Goal: Task Accomplishment & Management: Complete application form

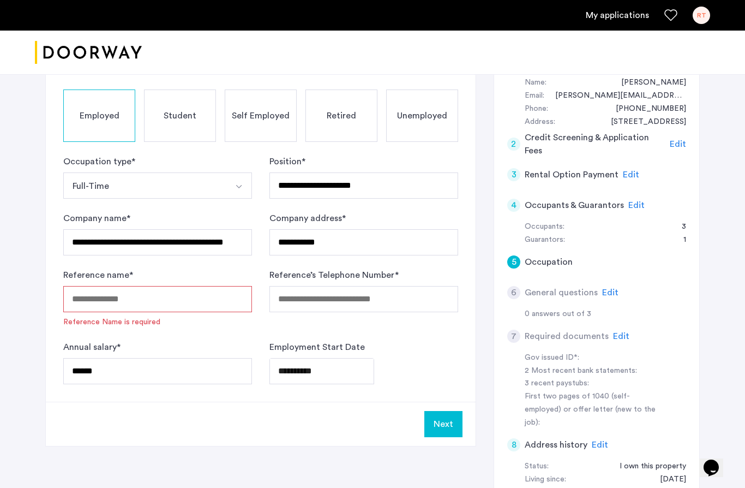
scroll to position [112, 0]
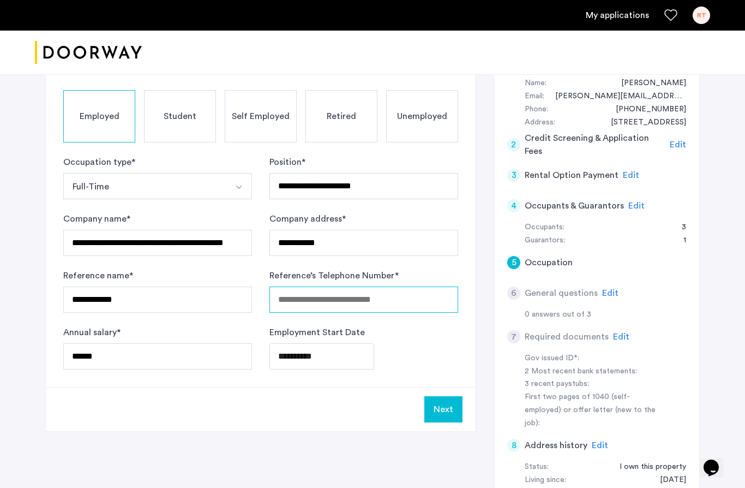
click at [345, 307] on input "Reference’s Telephone Number *" at bounding box center [363, 299] width 189 height 26
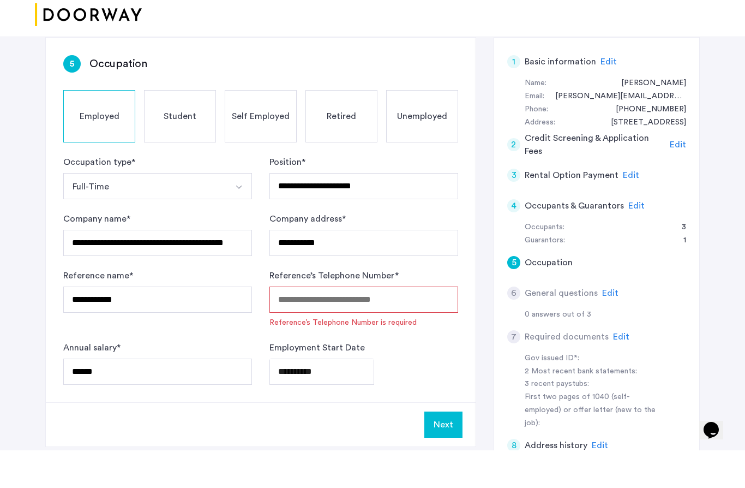
scroll to position [27, 0]
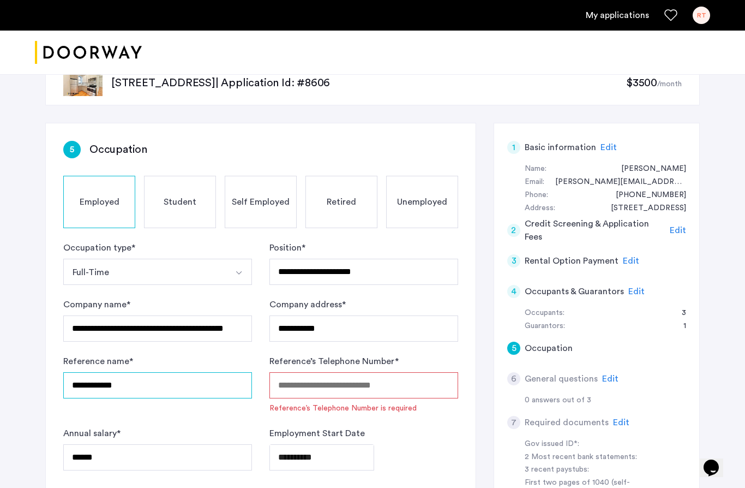
click at [147, 384] on input "**********" at bounding box center [157, 385] width 189 height 26
type input "*"
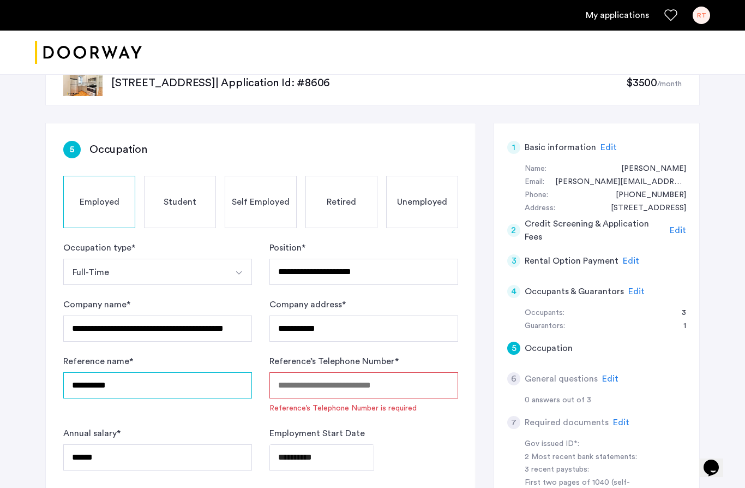
type input "*********"
click at [372, 384] on input "Reference’s Telephone Number *" at bounding box center [363, 385] width 189 height 26
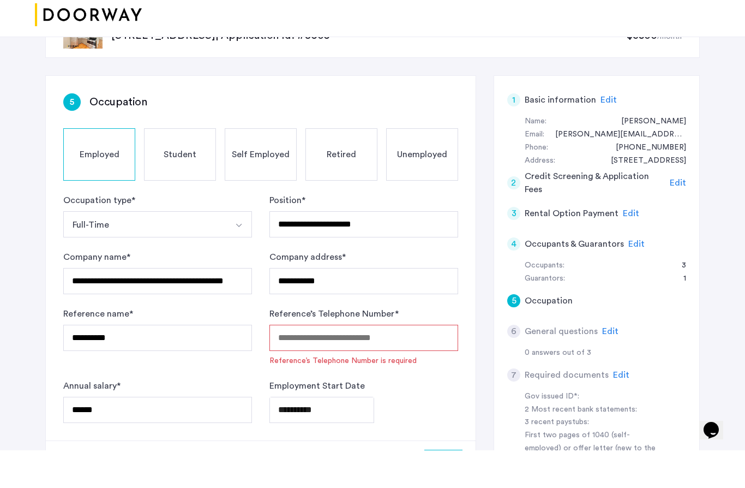
scroll to position [74, 0]
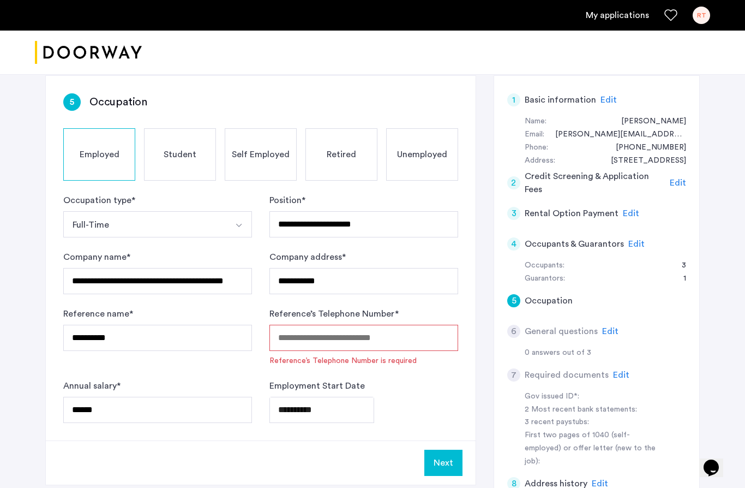
paste input "**********"
click at [432, 398] on div "**********" at bounding box center [363, 409] width 189 height 26
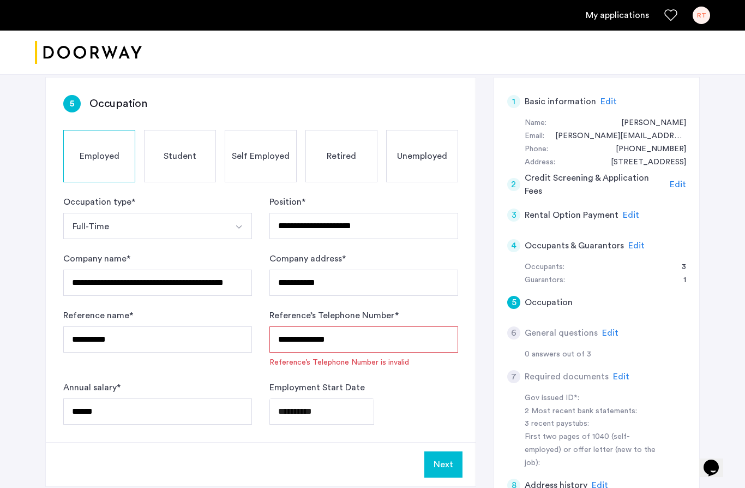
scroll to position [83, 0]
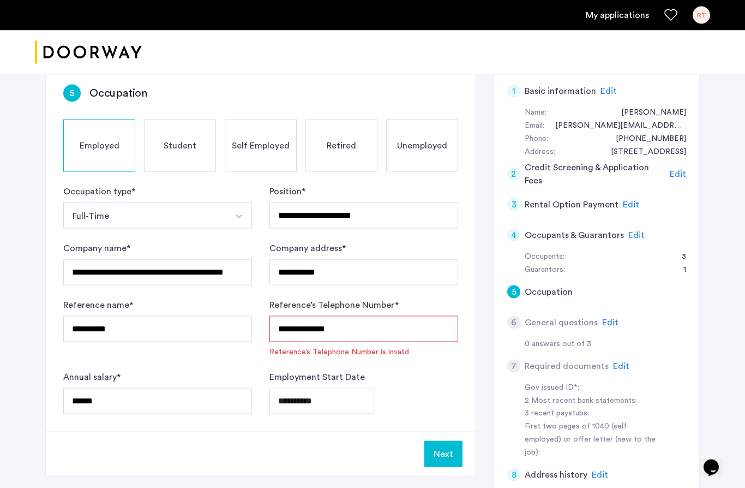
click at [449, 448] on button "Next" at bounding box center [443, 454] width 38 height 26
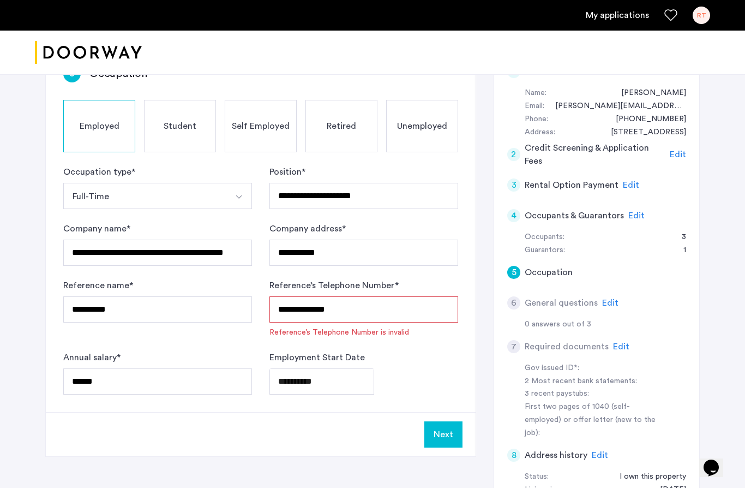
scroll to position [86, 0]
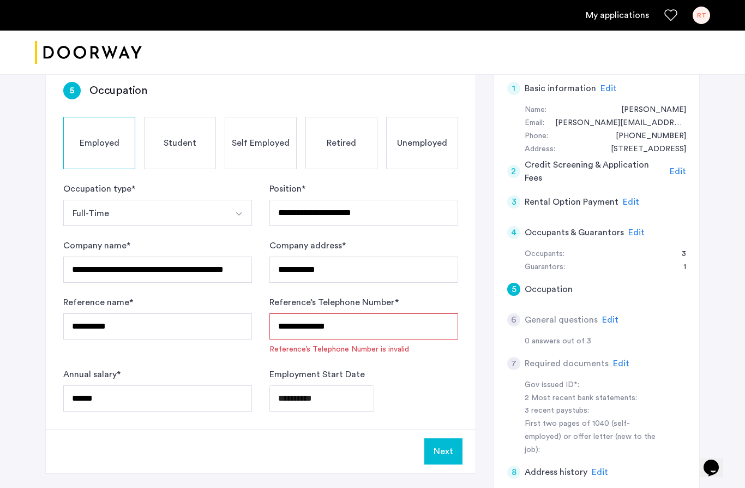
click at [401, 357] on form "**********" at bounding box center [260, 296] width 395 height 229
click at [361, 327] on input "**********" at bounding box center [363, 326] width 189 height 26
click at [301, 325] on input "**********" at bounding box center [363, 326] width 189 height 26
click at [343, 322] on input "**********" at bounding box center [363, 326] width 189 height 26
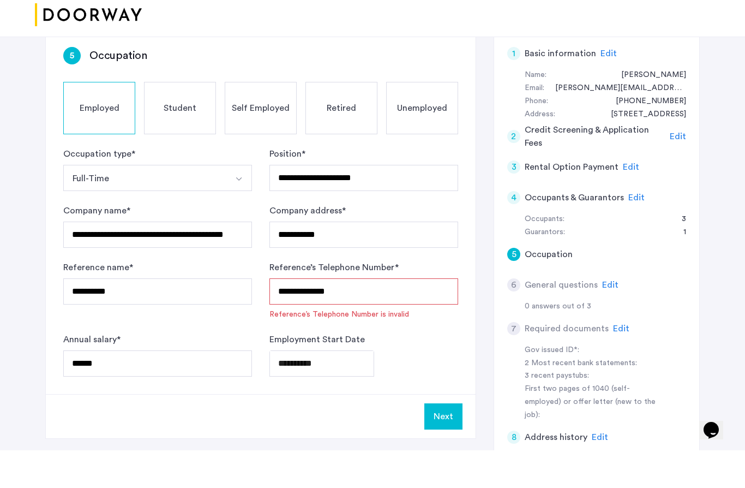
scroll to position [89, 0]
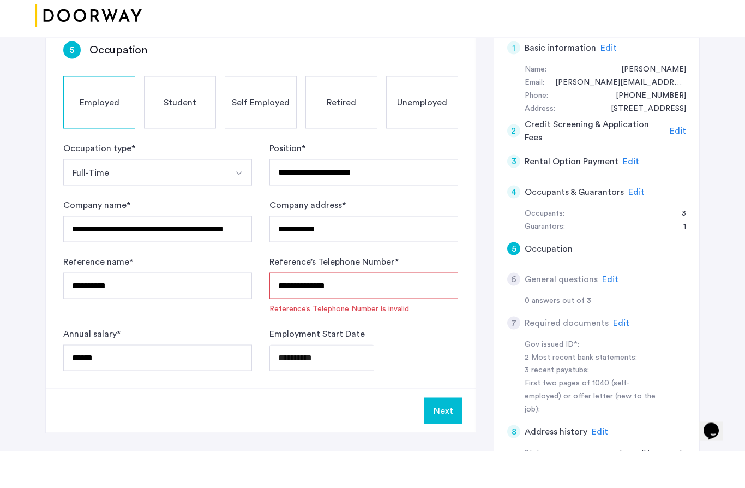
click at [451, 434] on button "Next" at bounding box center [443, 447] width 38 height 26
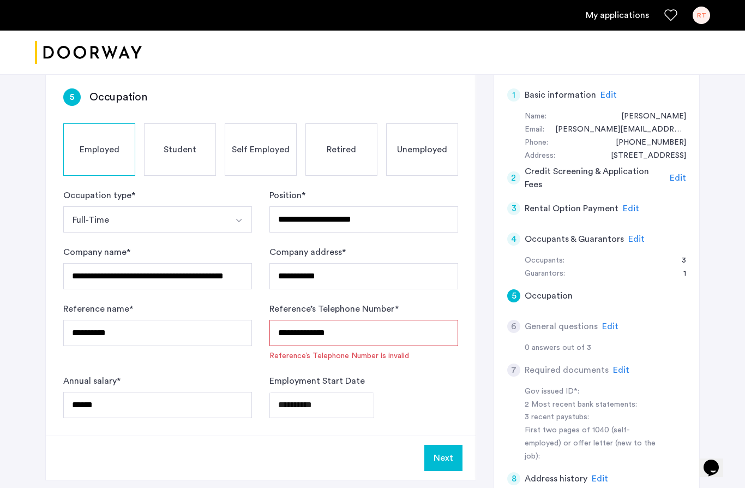
scroll to position [77, 0]
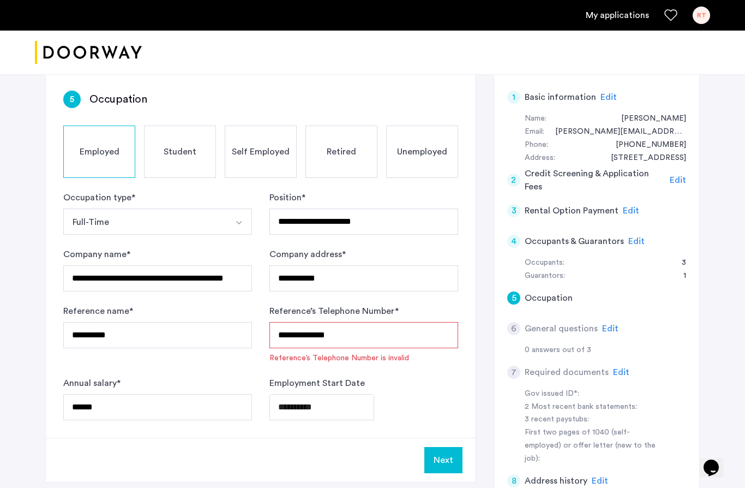
click at [297, 338] on input "**********" at bounding box center [363, 335] width 189 height 26
click at [283, 338] on input "**********" at bounding box center [363, 335] width 189 height 26
click at [311, 335] on input "**********" at bounding box center [363, 335] width 189 height 26
type input "**********"
click at [442, 462] on button "Next" at bounding box center [443, 460] width 38 height 26
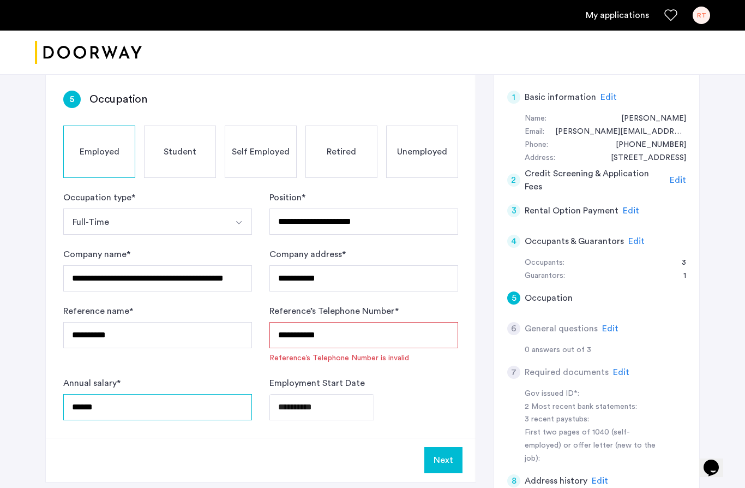
click at [85, 404] on input "******" at bounding box center [157, 407] width 189 height 26
type input "******"
click at [350, 452] on div "Next" at bounding box center [261, 459] width 430 height 44
click at [339, 337] on input "**********" at bounding box center [363, 335] width 189 height 26
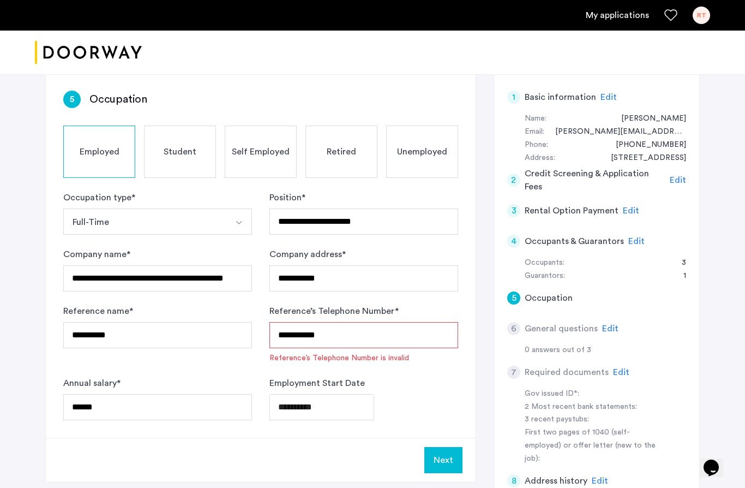
click at [339, 337] on input "**********" at bounding box center [363, 335] width 189 height 26
type input "**********"
click at [419, 395] on div "**********" at bounding box center [363, 407] width 189 height 26
click at [449, 450] on button "Next" at bounding box center [443, 460] width 38 height 26
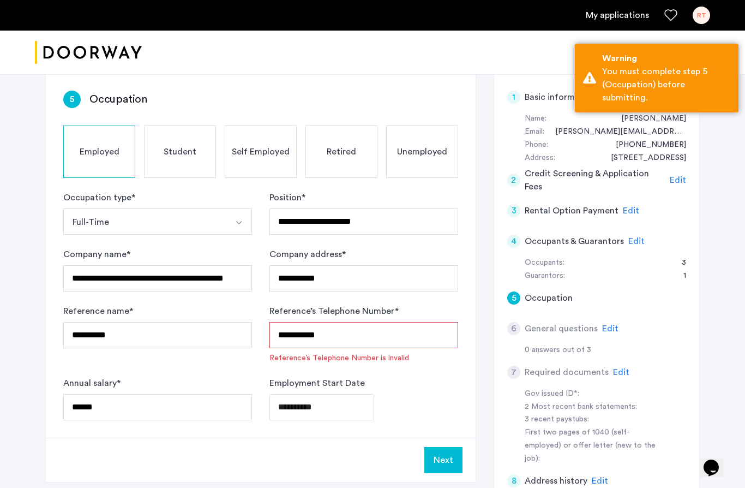
click at [449, 450] on button "Next" at bounding box center [443, 460] width 38 height 26
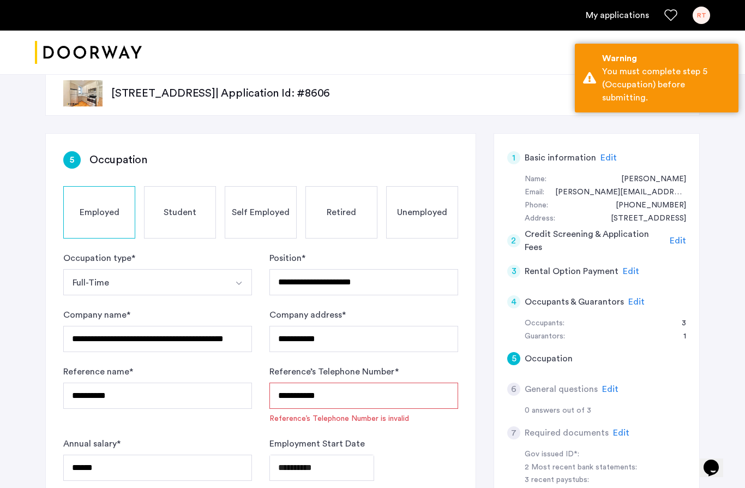
scroll to position [0, 0]
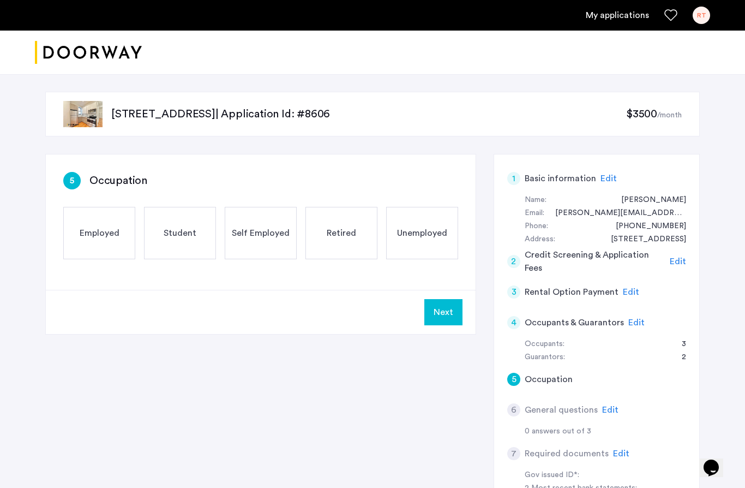
scroll to position [26, 0]
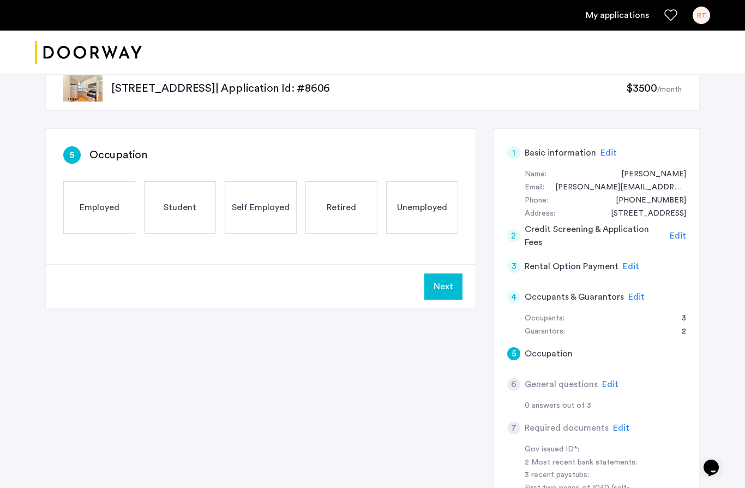
click at [681, 233] on span "Edit" at bounding box center [678, 235] width 16 height 9
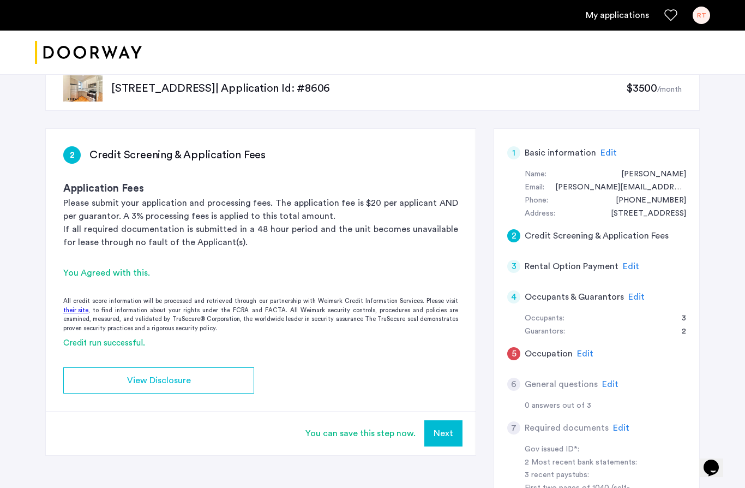
scroll to position [0, 0]
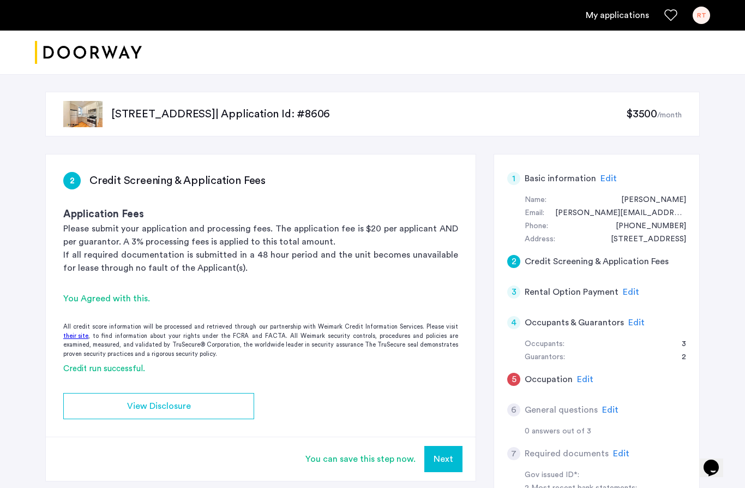
click at [630, 289] on span "Edit" at bounding box center [631, 291] width 16 height 9
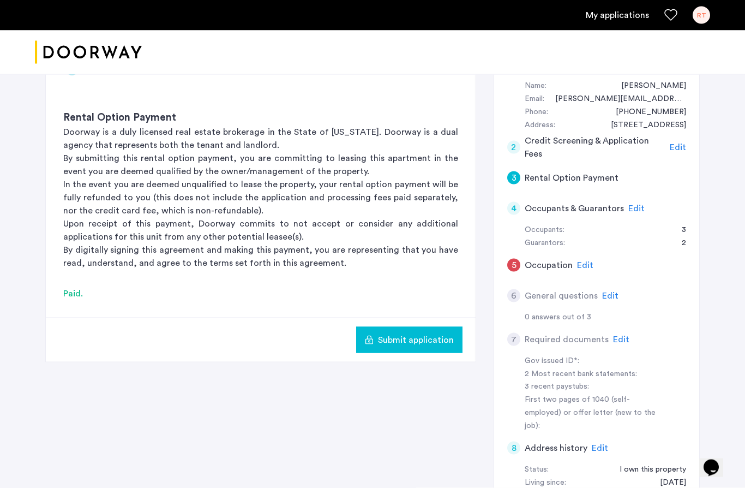
scroll to position [116, 0]
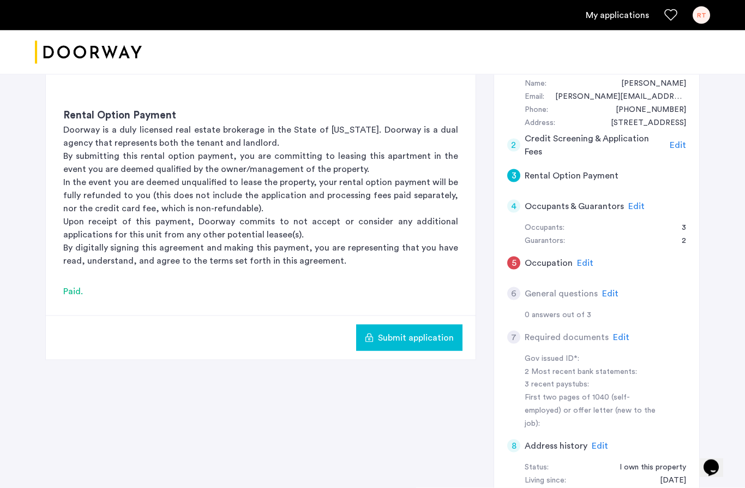
click at [582, 259] on span "Edit" at bounding box center [585, 263] width 16 height 9
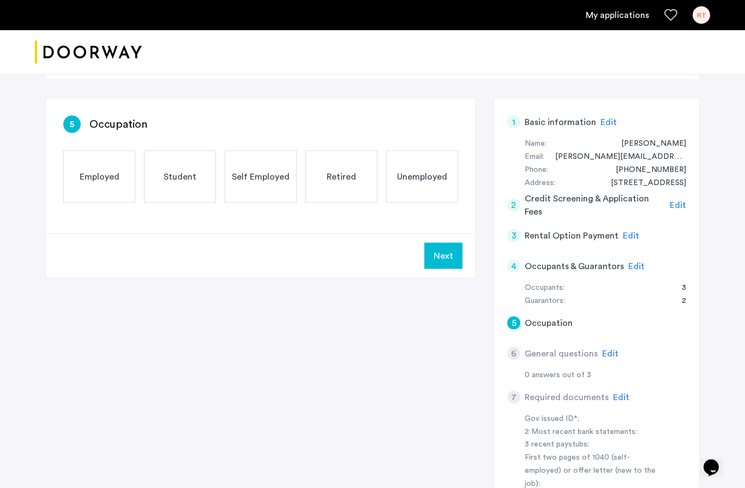
scroll to position [47, 0]
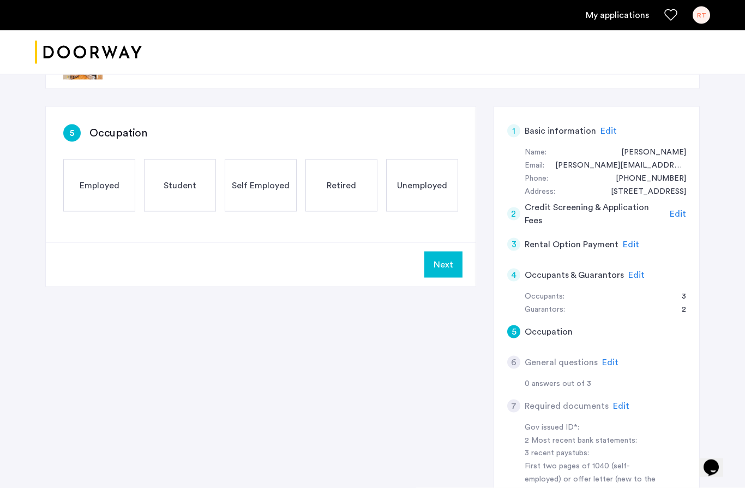
click at [91, 183] on span "Employed" at bounding box center [100, 185] width 40 height 13
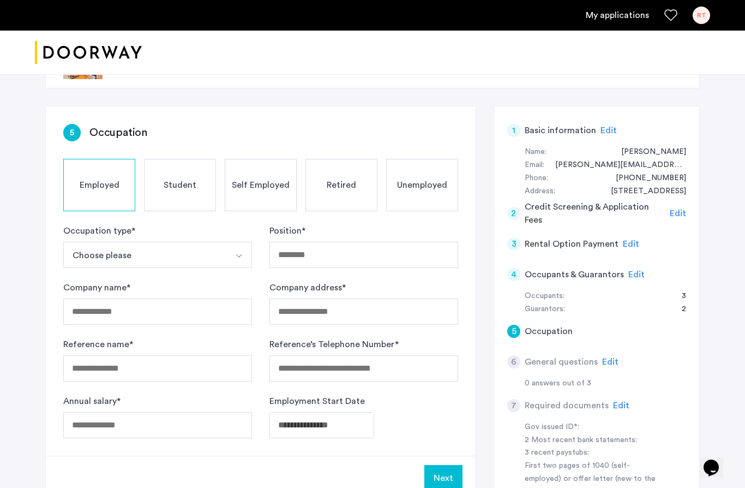
click at [244, 256] on button "Select option" at bounding box center [239, 255] width 26 height 26
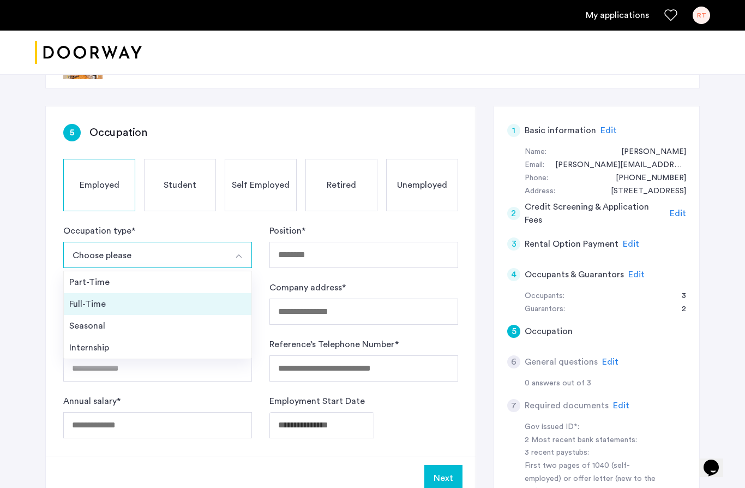
click at [227, 305] on div "Full-Time" at bounding box center [157, 303] width 177 height 13
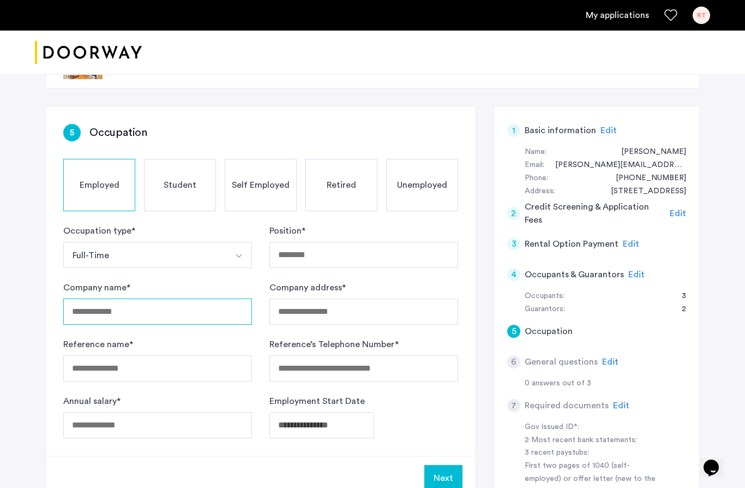
click at [225, 308] on input "Company name *" at bounding box center [157, 311] width 189 height 26
type input "**********"
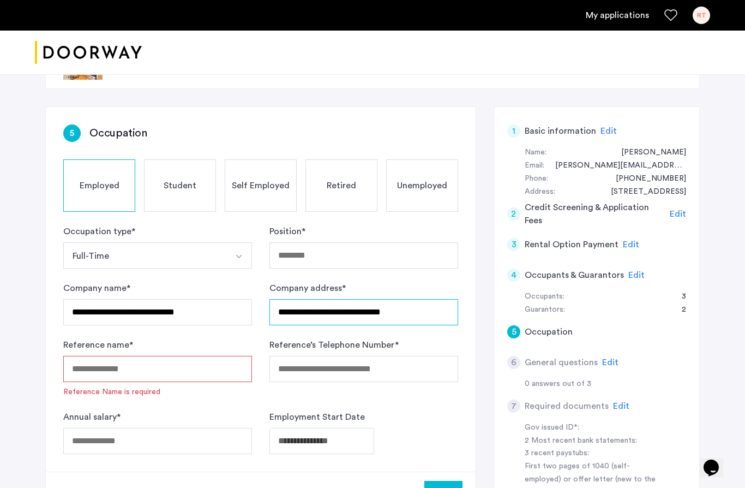
click at [415, 316] on input "**********" at bounding box center [363, 312] width 189 height 26
type input "*"
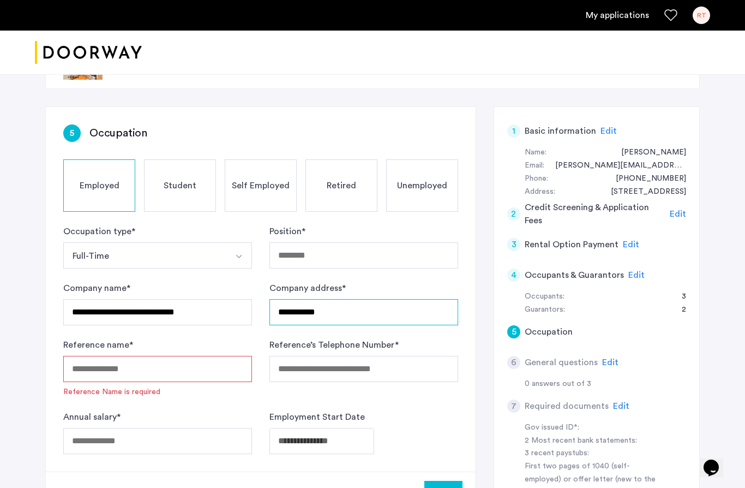
type input "**********"
click at [145, 255] on button "Full-Time" at bounding box center [144, 255] width 163 height 26
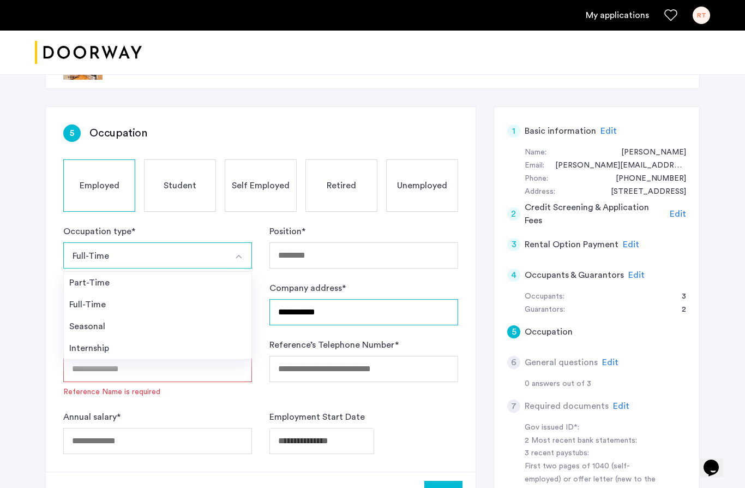
click at [145, 255] on button "Full-Time" at bounding box center [144, 255] width 163 height 26
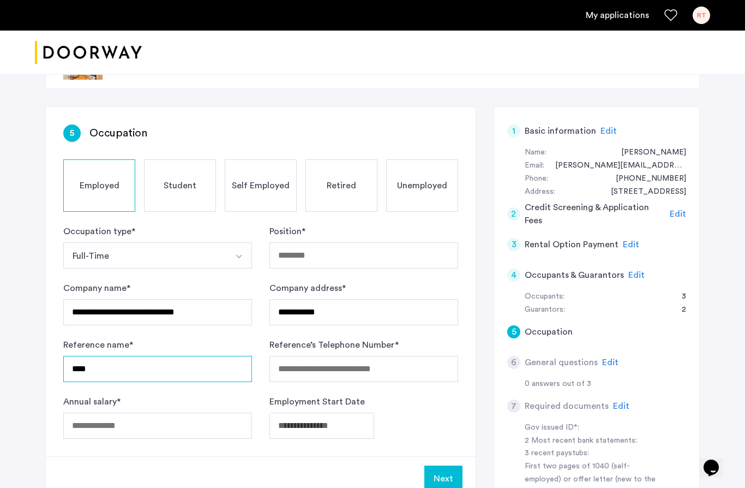
type input "****"
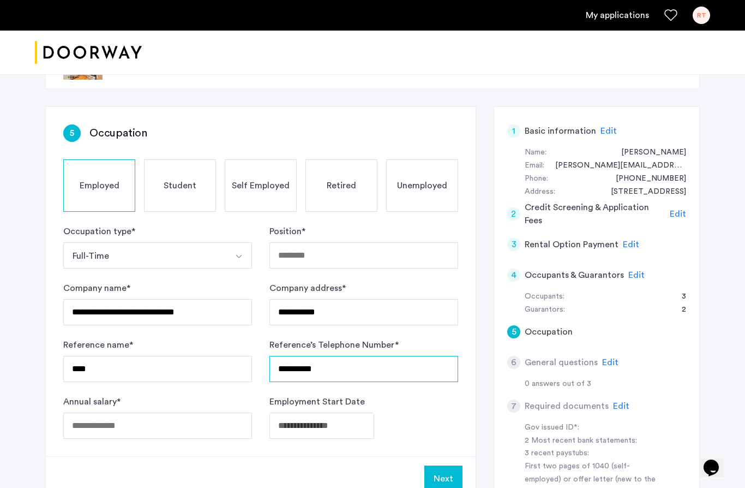
type input "**********"
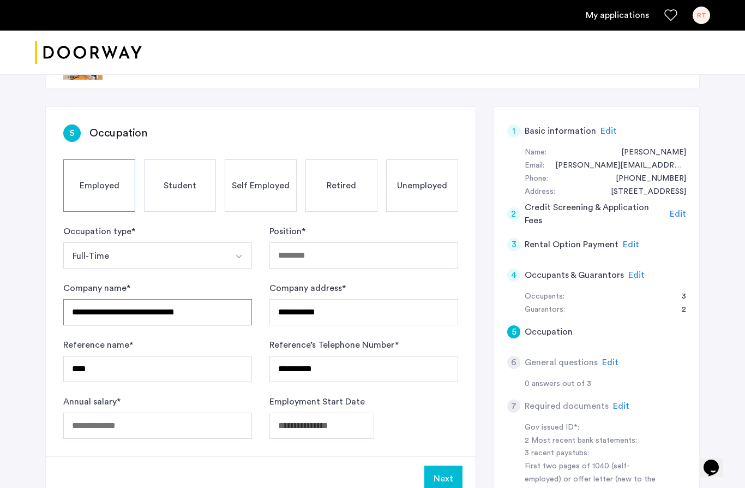
click at [226, 313] on input "**********" at bounding box center [157, 312] width 189 height 26
type input "**********"
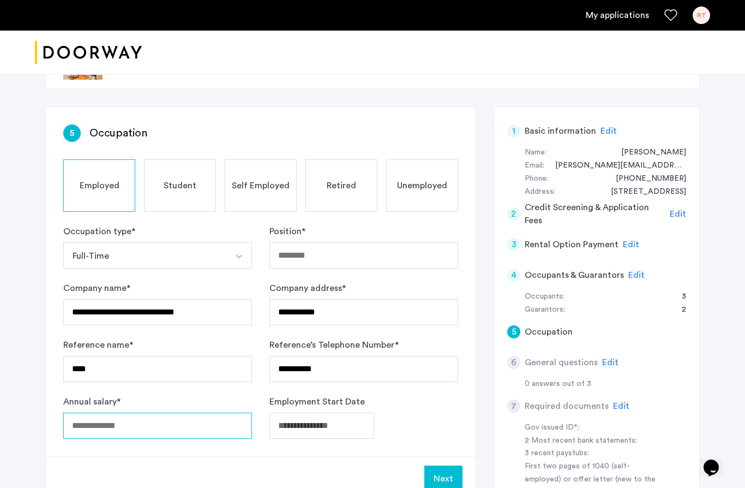
click at [188, 430] on input "Annual salary *" at bounding box center [157, 425] width 189 height 26
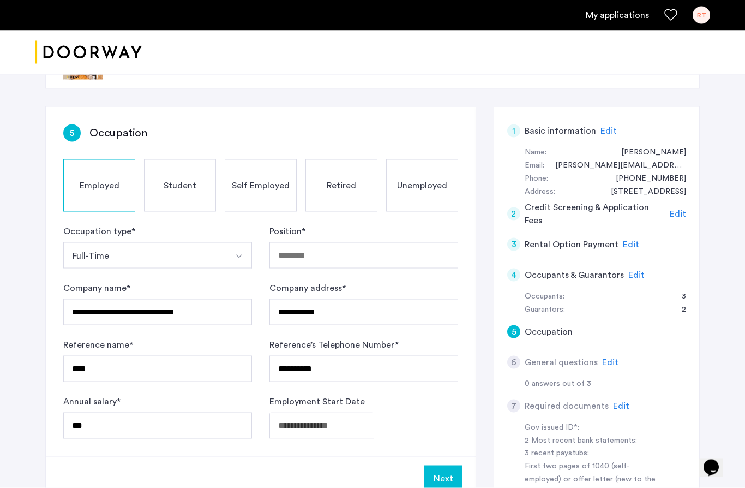
click at [456, 487] on div "**********" at bounding box center [372, 379] width 654 height 546
click at [135, 428] on input "***" at bounding box center [157, 425] width 189 height 26
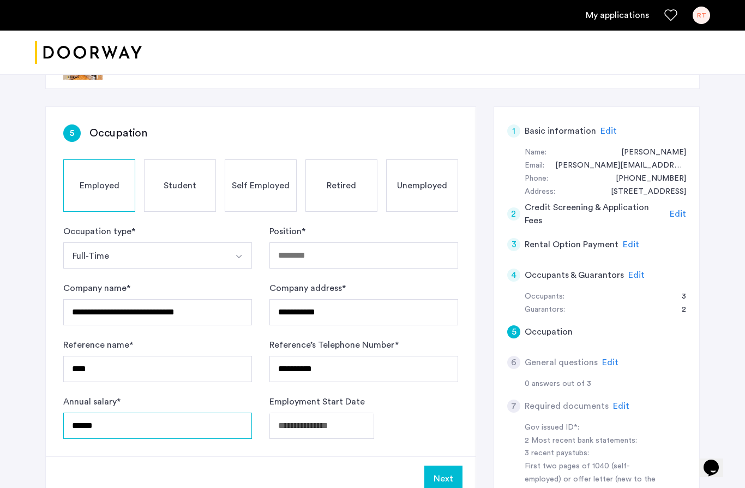
type input "******"
click at [307, 425] on body "**********" at bounding box center [372, 197] width 745 height 488
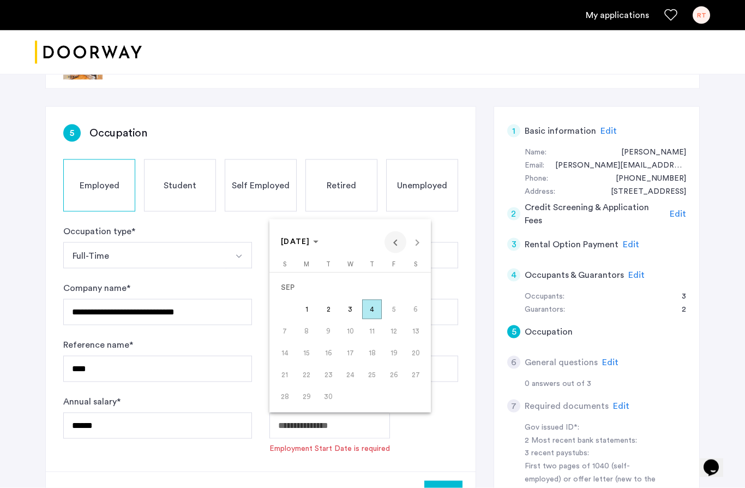
scroll to position [48, 0]
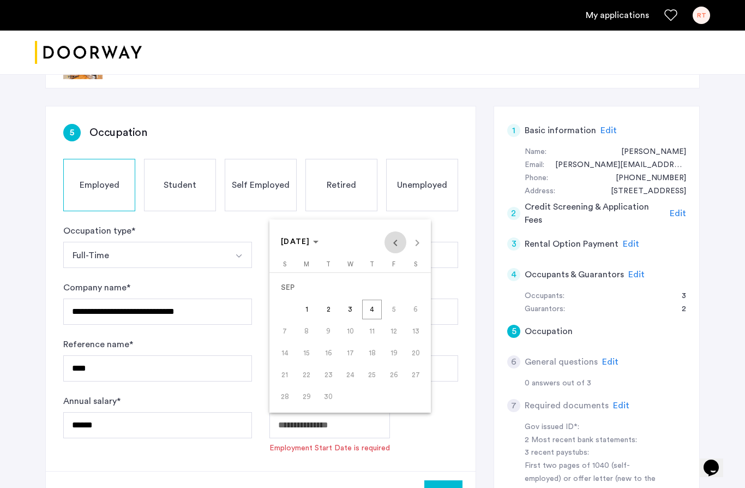
click at [393, 253] on span "Previous month" at bounding box center [395, 242] width 22 height 22
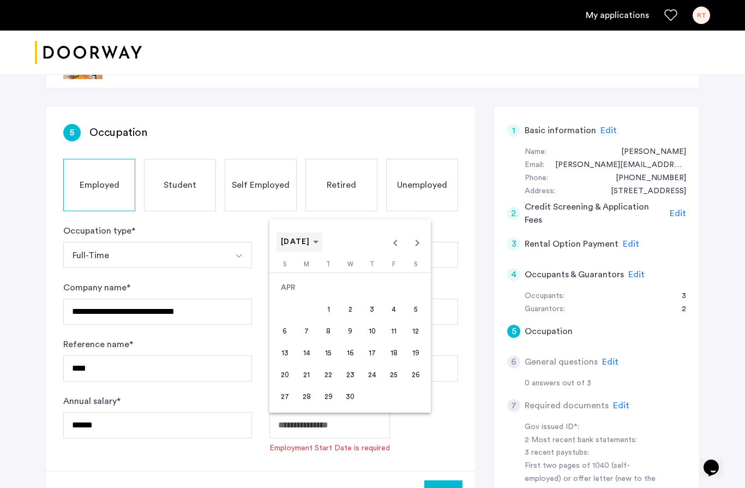
click at [323, 255] on span "Choose month and year" at bounding box center [300, 242] width 46 height 26
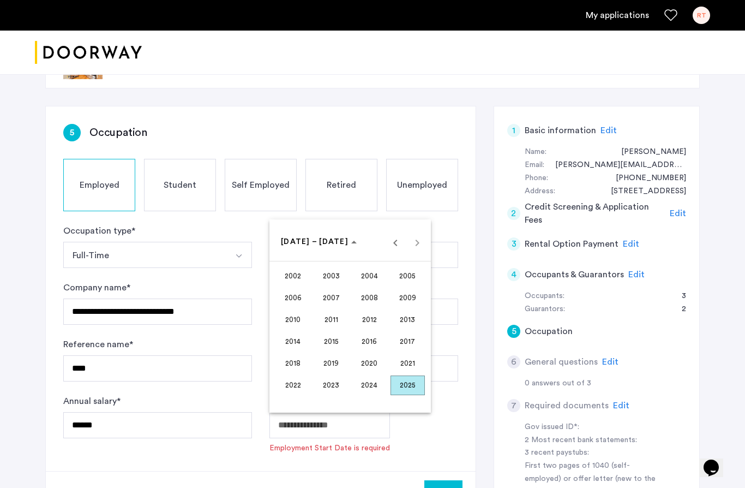
click at [408, 351] on span "2017" at bounding box center [407, 342] width 34 height 20
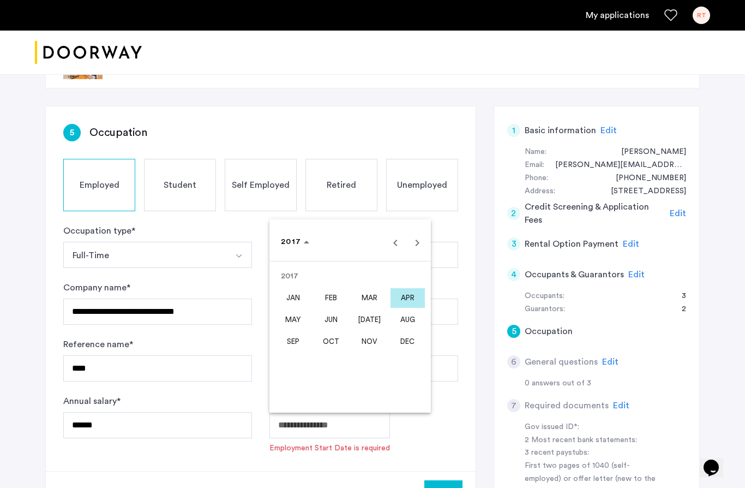
click at [293, 351] on span "SEP" at bounding box center [293, 342] width 34 height 20
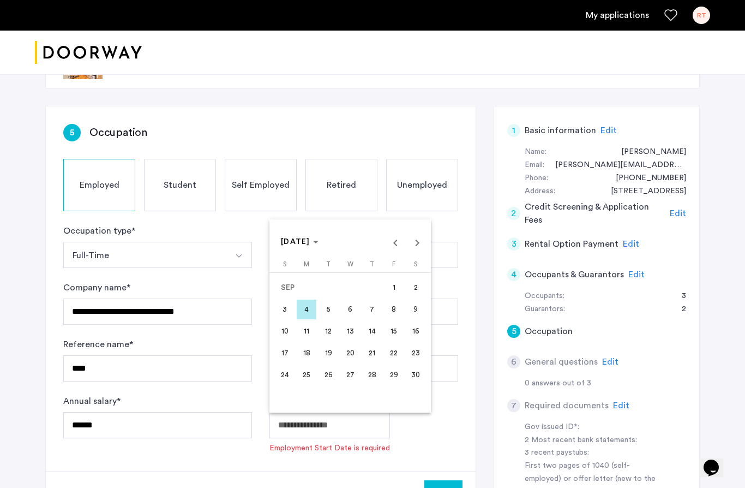
click at [374, 319] on span "7" at bounding box center [372, 309] width 20 height 20
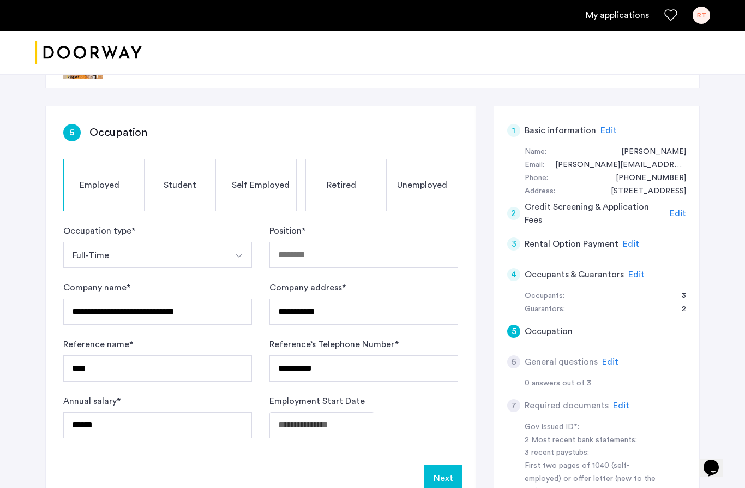
type input "**********"
click at [448, 481] on button "Next" at bounding box center [443, 478] width 38 height 26
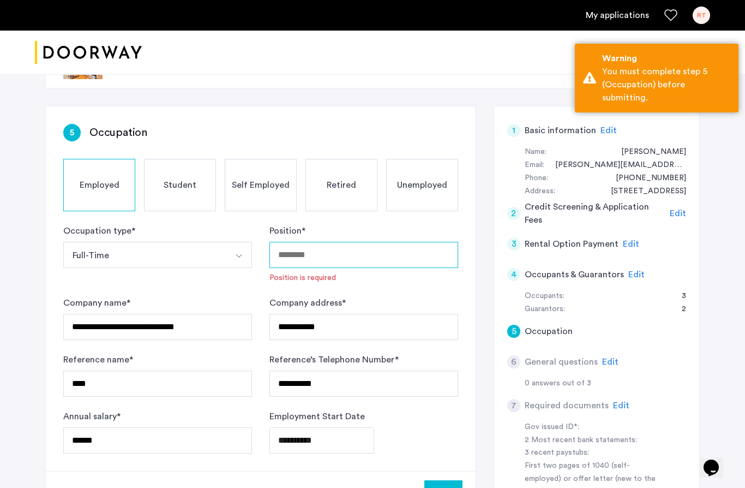
click at [388, 253] on input "Position *" at bounding box center [363, 255] width 189 height 26
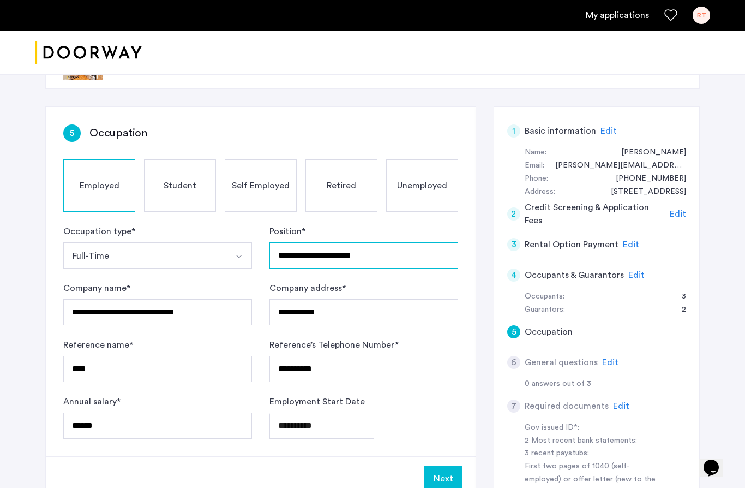
type input "**********"
click at [440, 474] on button "Next" at bounding box center [443, 478] width 38 height 26
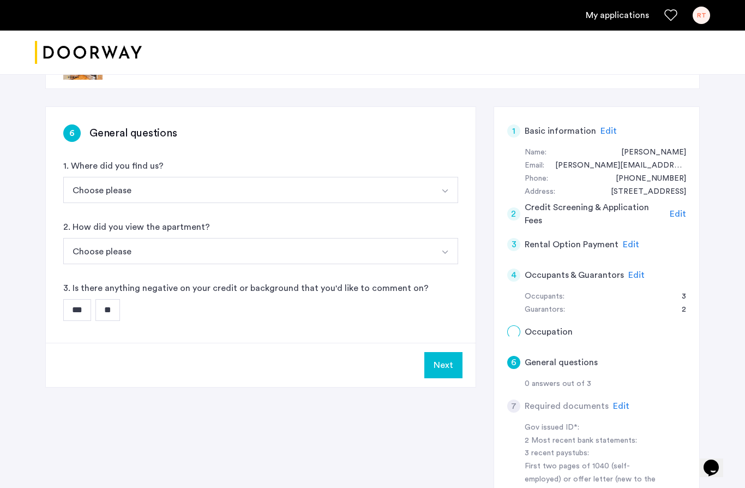
scroll to position [0, 0]
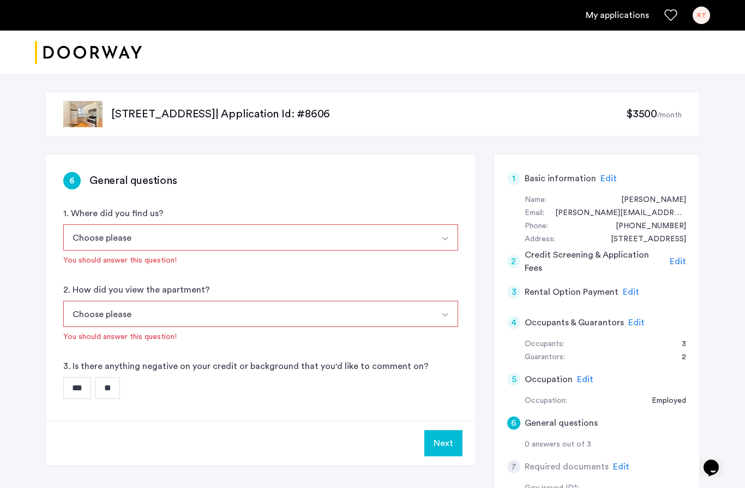
click at [304, 243] on button "Choose please" at bounding box center [247, 237] width 369 height 26
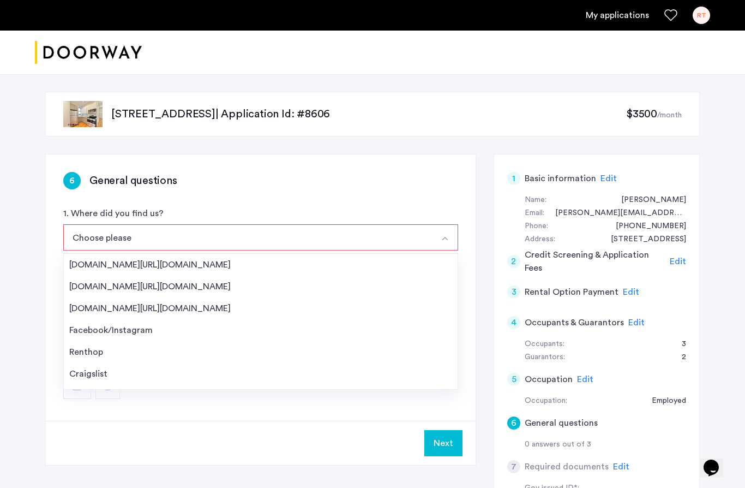
click at [296, 259] on div "Streeteasy.com/Zillow.com" at bounding box center [260, 264] width 383 height 13
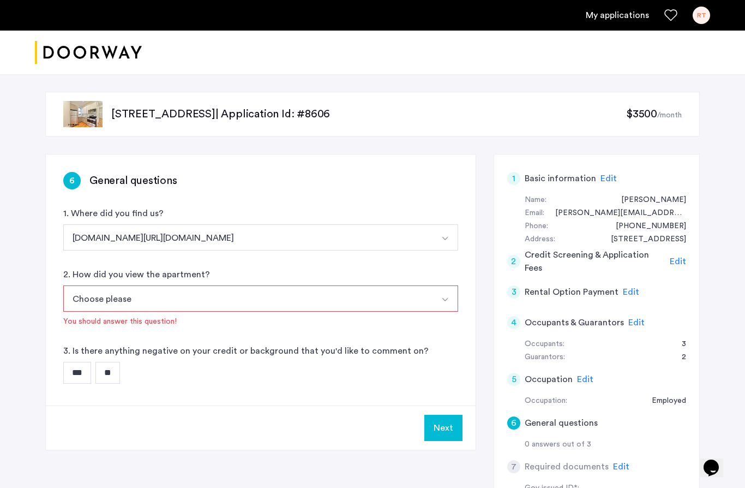
click at [284, 302] on button "Choose please" at bounding box center [247, 298] width 369 height 26
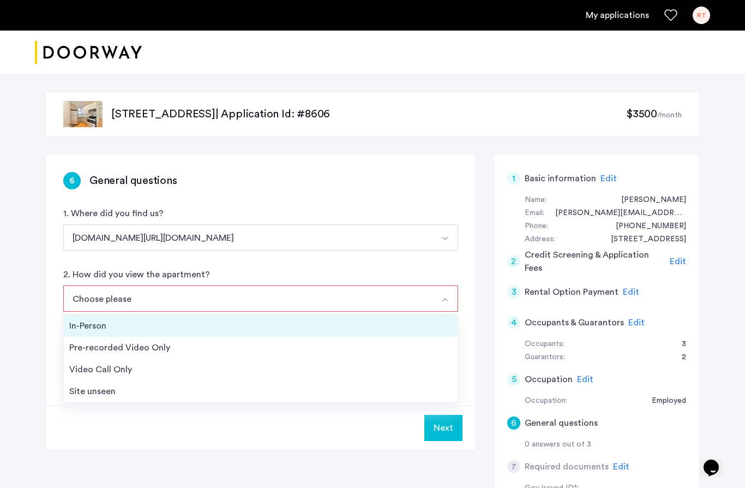
click at [276, 329] on div "In-Person" at bounding box center [260, 325] width 383 height 13
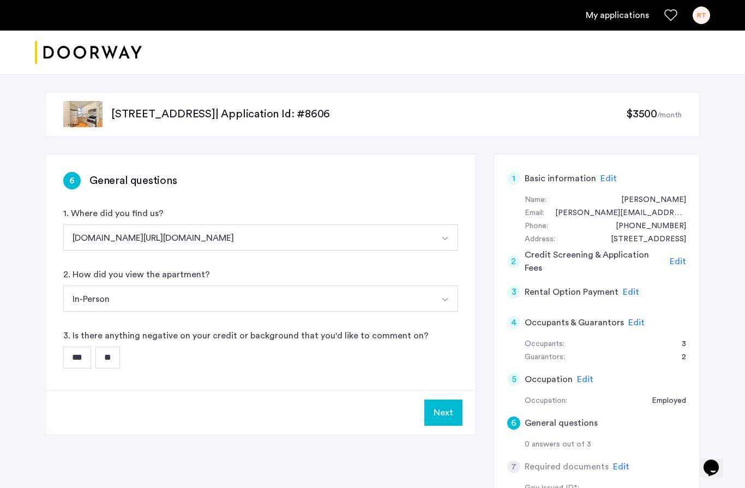
click at [117, 358] on input "**" at bounding box center [107, 357] width 25 height 22
click at [442, 417] on button "Next" at bounding box center [443, 412] width 38 height 26
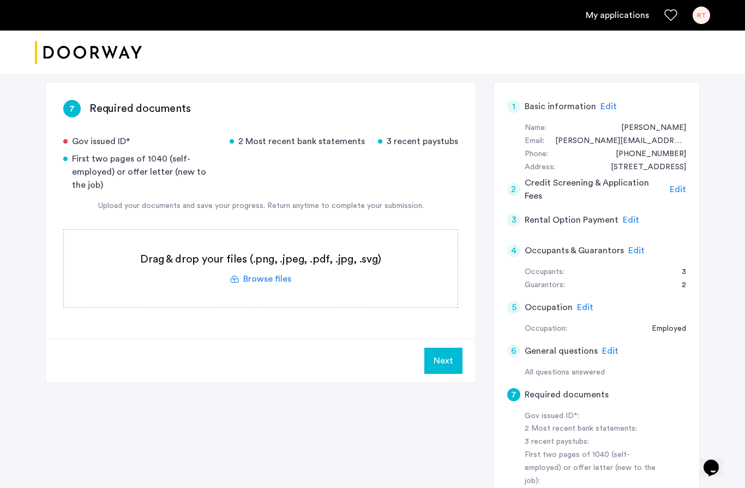
scroll to position [71, 0]
click at [98, 141] on div "Gov issued ID*" at bounding box center [139, 141] width 153 height 13
click at [277, 279] on label at bounding box center [261, 268] width 394 height 77
click at [0, 0] on input "file" at bounding box center [0, 0] width 0 height 0
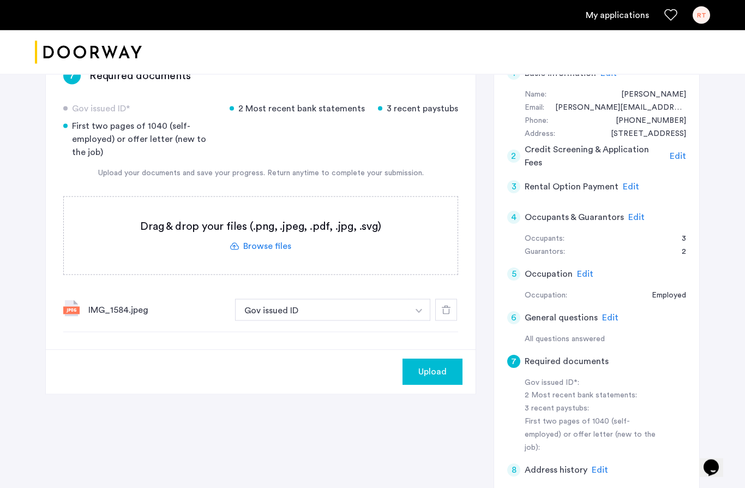
scroll to position [105, 0]
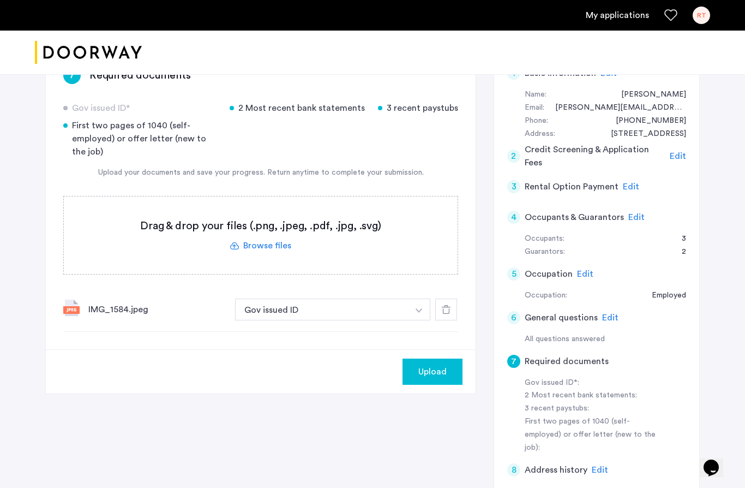
click at [277, 245] on label at bounding box center [261, 234] width 394 height 77
click at [0, 0] on input "file" at bounding box center [0, 0] width 0 height 0
click at [251, 227] on label at bounding box center [261, 234] width 394 height 77
click at [0, 0] on input "file" at bounding box center [0, 0] width 0 height 0
drag, startPoint x: 326, startPoint y: 436, endPoint x: 261, endPoint y: 245, distance: 201.6
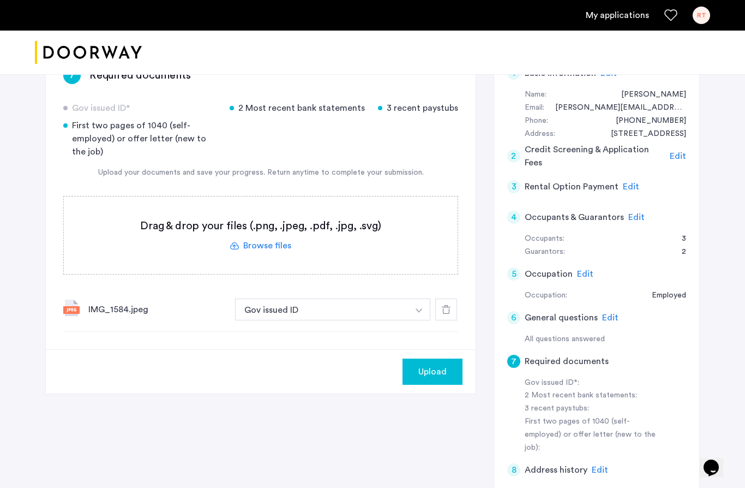
click at [261, 245] on label at bounding box center [261, 234] width 394 height 77
click at [0, 0] on input "file" at bounding box center [0, 0] width 0 height 0
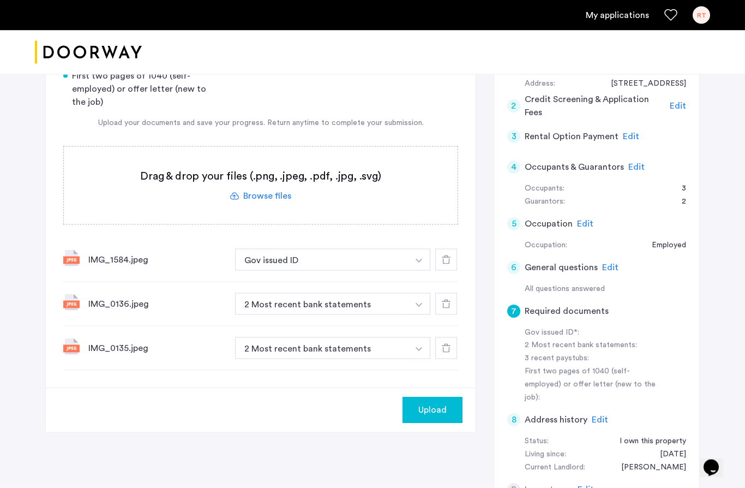
scroll to position [157, 0]
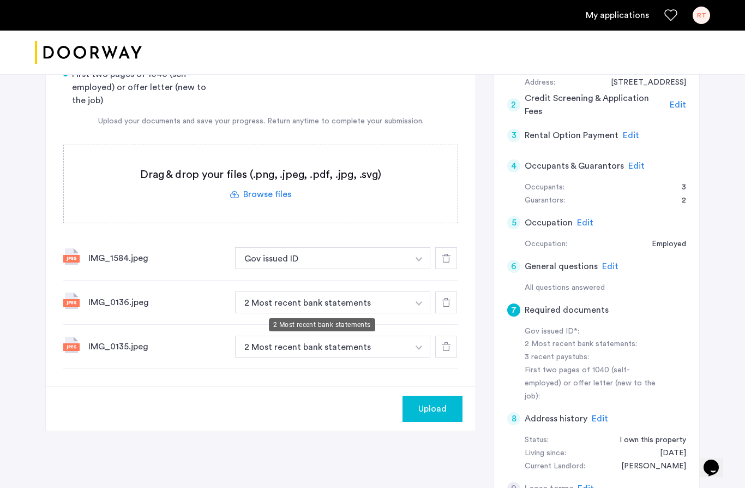
click at [402, 301] on button "2 Most recent bank statements" at bounding box center [321, 302] width 173 height 22
click at [419, 304] on img "button" at bounding box center [419, 303] width 7 height 4
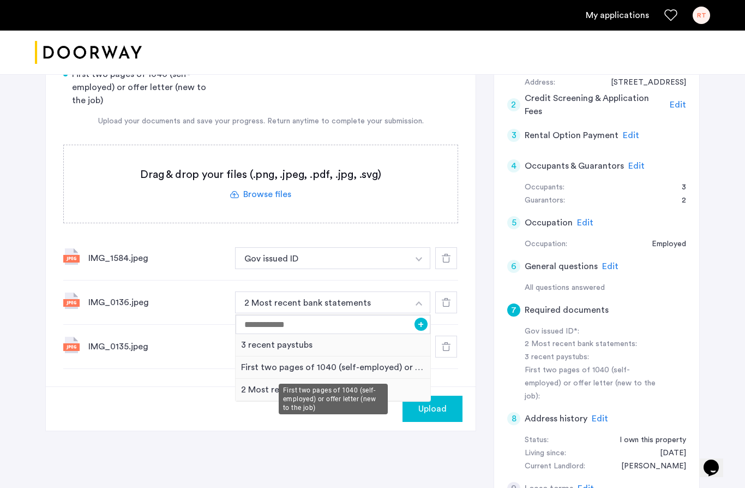
click at [388, 372] on div "First two pages of 1040 (self-employed) or offer letter (new to the job)" at bounding box center [333, 367] width 195 height 22
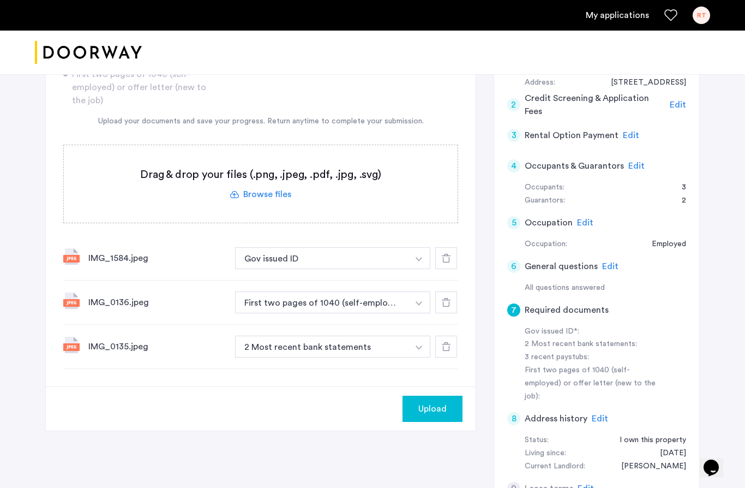
click at [418, 348] on img "button" at bounding box center [419, 347] width 7 height 4
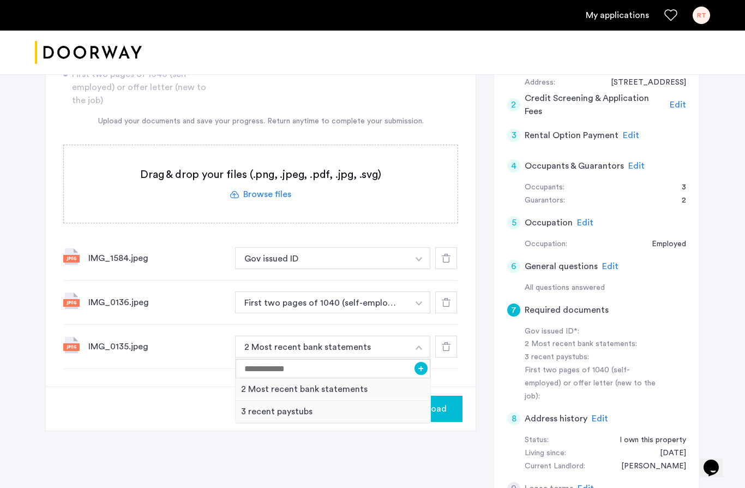
click at [230, 307] on div "IMG_0136.jpeg First two pages of 1040 (self-employed) or offer letter (new to t…" at bounding box center [260, 302] width 395 height 44
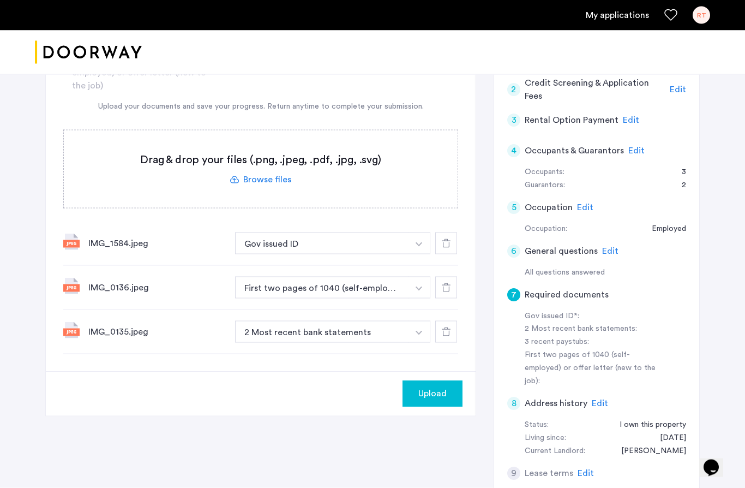
scroll to position [172, 0]
click at [261, 384] on div "Upload" at bounding box center [261, 393] width 430 height 44
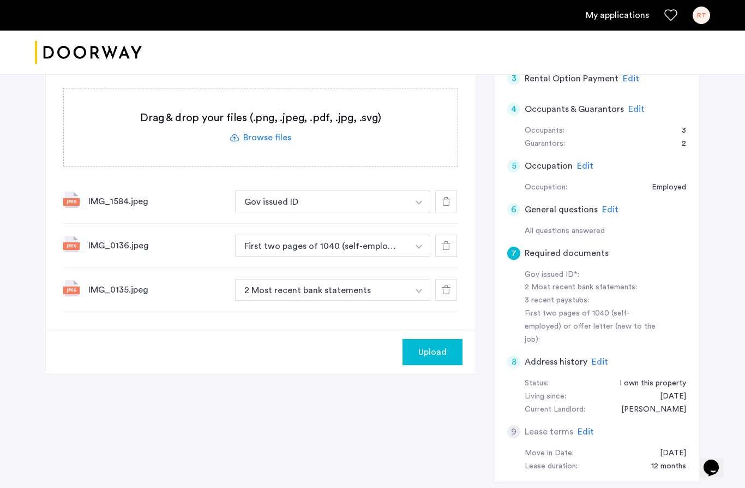
scroll to position [214, 0]
click at [419, 291] on img "button" at bounding box center [419, 289] width 7 height 4
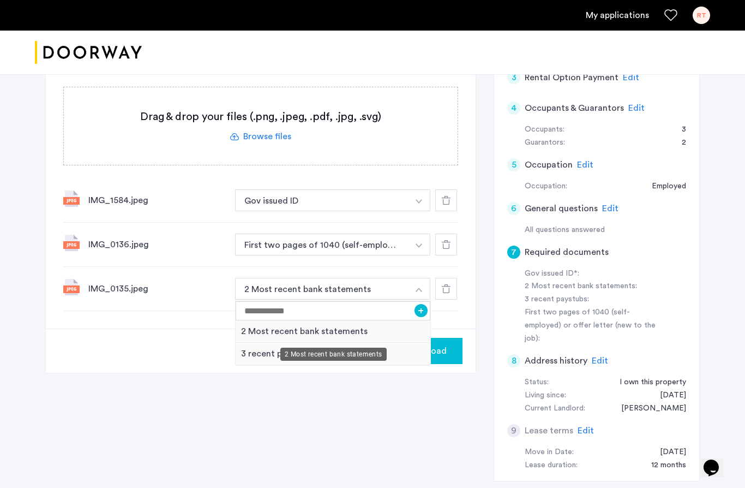
click at [364, 332] on div "2 Most recent bank statements" at bounding box center [333, 331] width 195 height 22
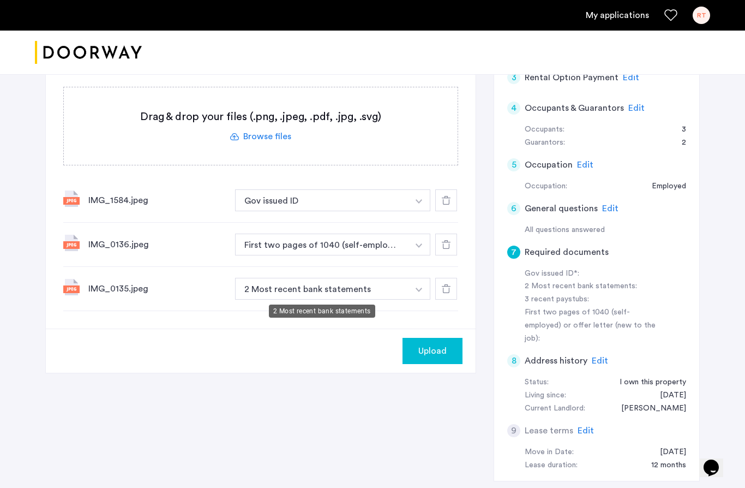
click at [372, 296] on button "2 Most recent bank statements" at bounding box center [321, 289] width 173 height 22
click at [419, 289] on img "button" at bounding box center [419, 289] width 7 height 4
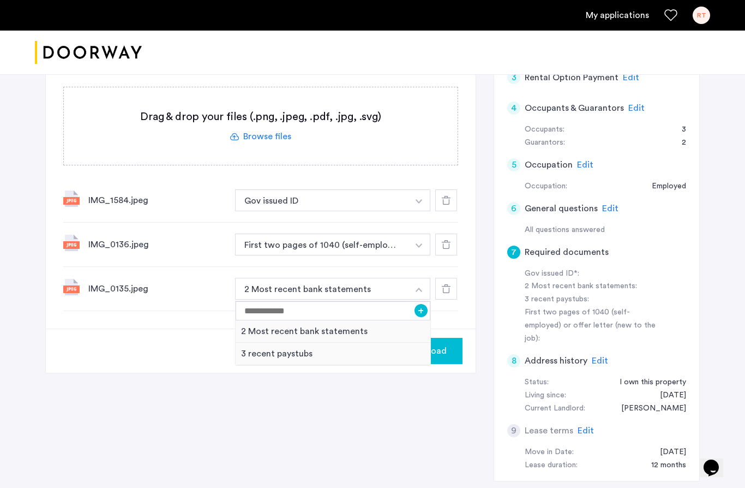
click at [315, 394] on div "7 Required documents Gov issued ID* 2 Most recent bank statements 3 recent pays…" at bounding box center [372, 218] width 654 height 559
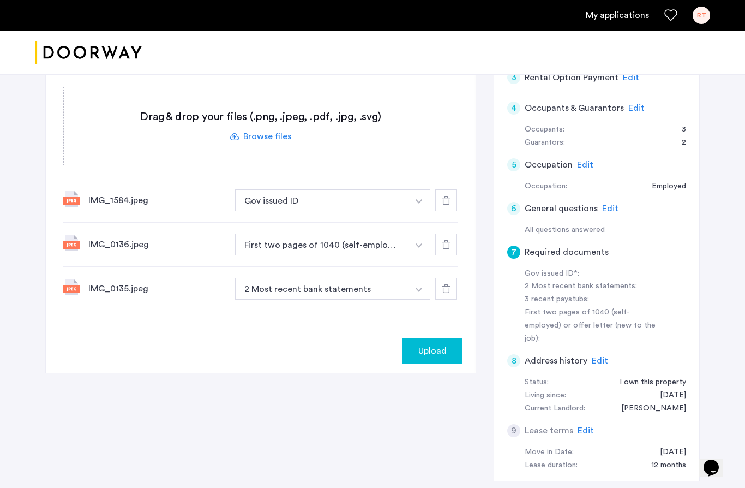
click at [278, 134] on label at bounding box center [261, 125] width 394 height 77
click at [0, 0] on input "file" at bounding box center [0, 0] width 0 height 0
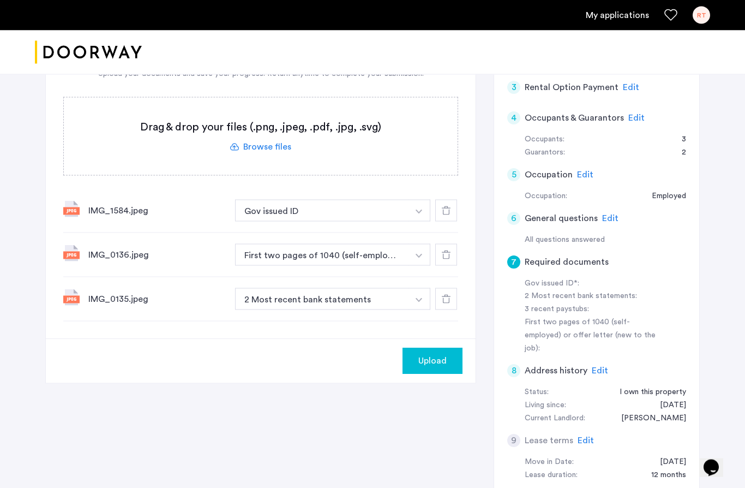
scroll to position [205, 0]
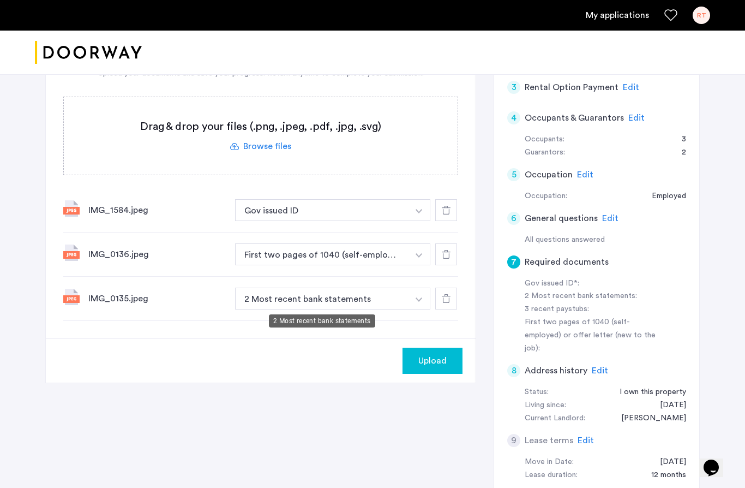
click at [283, 302] on button "2 Most recent bank statements" at bounding box center [321, 298] width 173 height 22
click at [419, 302] on button "button" at bounding box center [419, 298] width 22 height 22
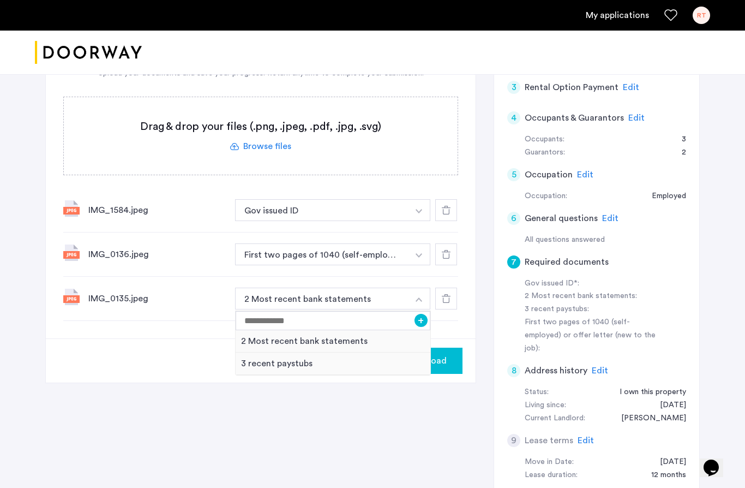
click at [419, 302] on button "button" at bounding box center [419, 298] width 22 height 22
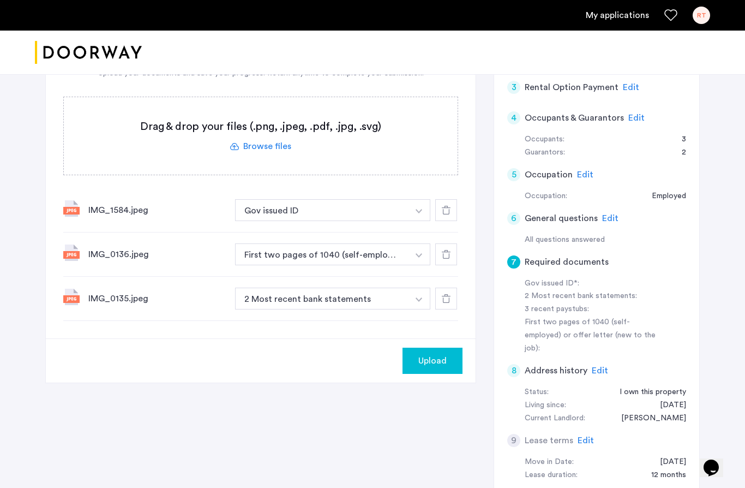
click at [448, 300] on icon at bounding box center [446, 298] width 9 height 9
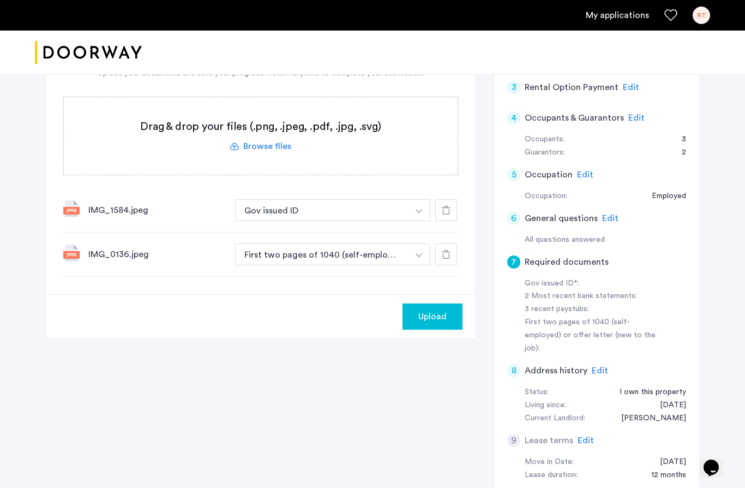
click at [448, 258] on use at bounding box center [446, 254] width 9 height 9
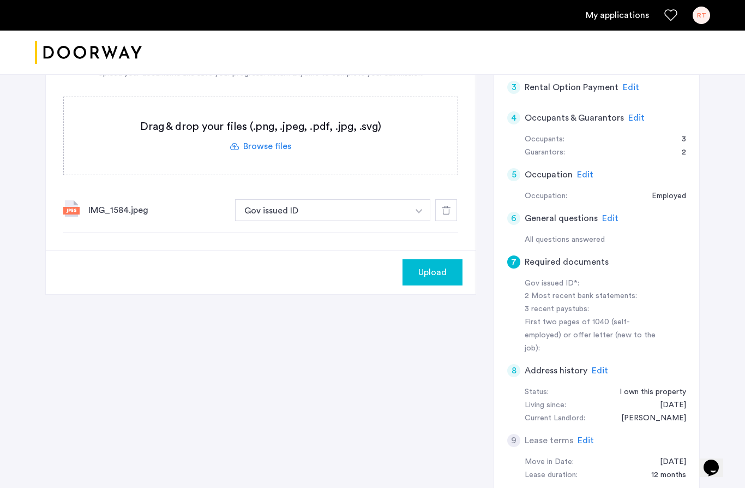
click at [437, 275] on span "Upload" at bounding box center [432, 272] width 28 height 13
click at [326, 145] on label at bounding box center [261, 135] width 394 height 77
click at [0, 0] on input "file" at bounding box center [0, 0] width 0 height 0
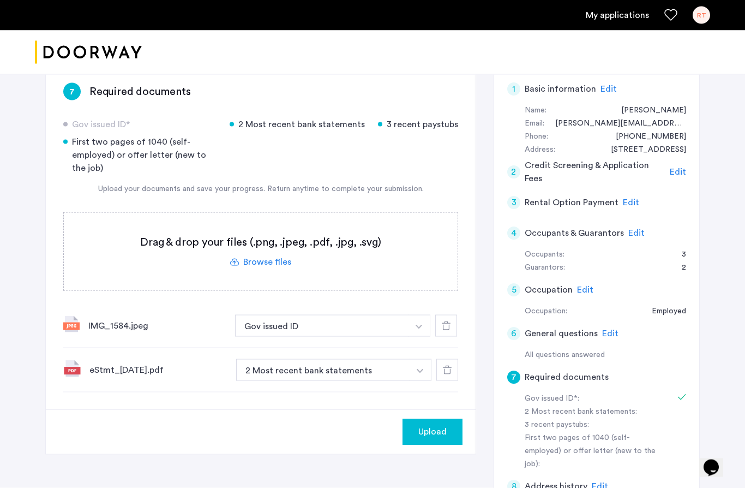
scroll to position [88, 0]
click at [274, 262] on label at bounding box center [261, 251] width 394 height 77
click at [0, 0] on input "file" at bounding box center [0, 0] width 0 height 0
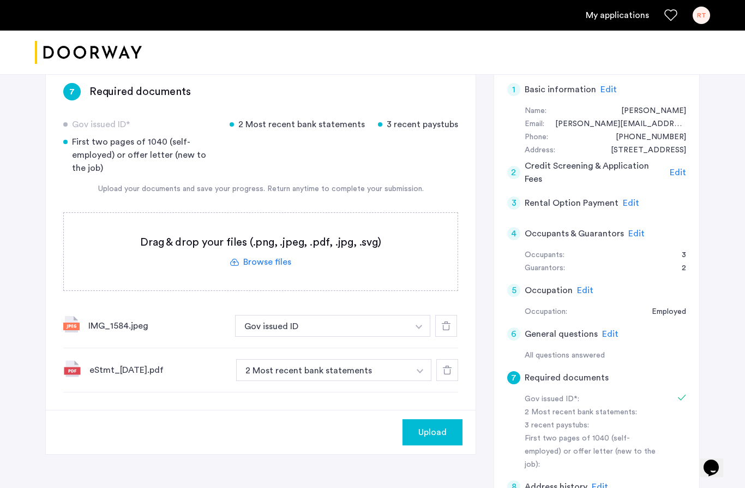
click at [258, 265] on label at bounding box center [261, 251] width 394 height 77
click at [0, 0] on input "file" at bounding box center [0, 0] width 0 height 0
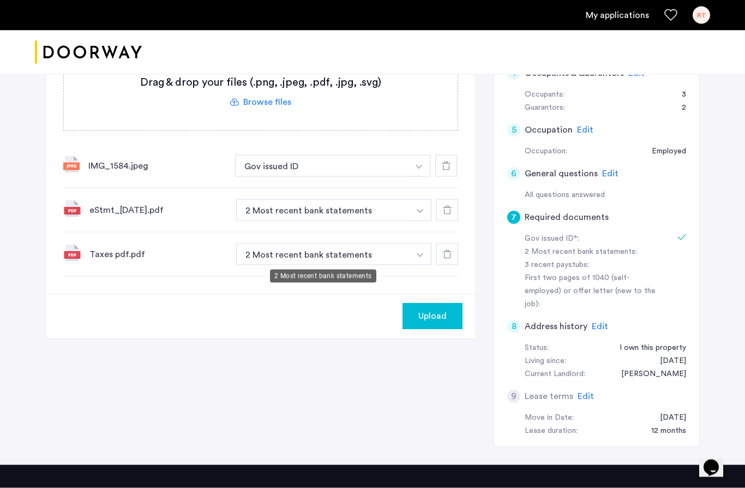
scroll to position [249, 0]
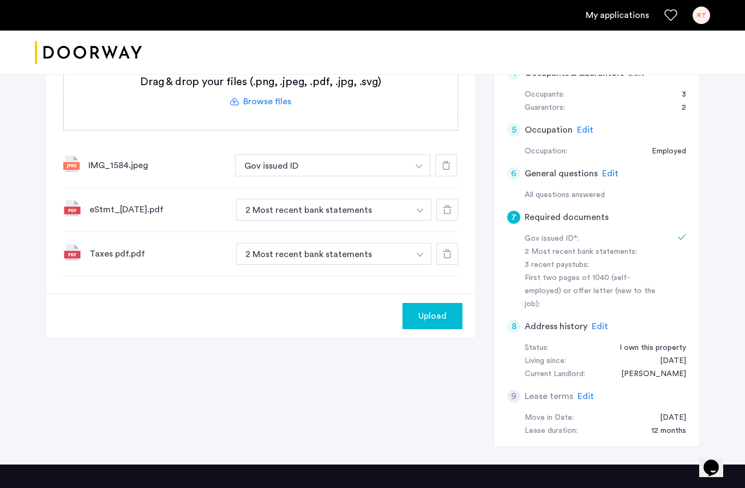
click at [411, 254] on button "button" at bounding box center [420, 254] width 22 height 22
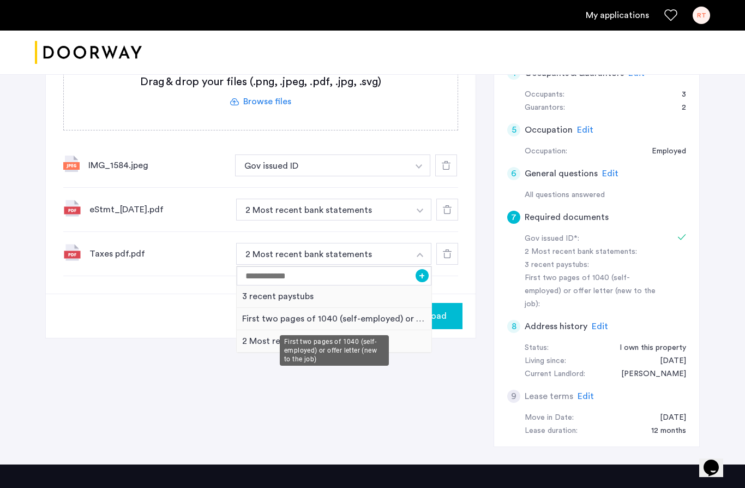
click at [386, 317] on div "First two pages of 1040 (self-employed) or offer letter (new to the job)" at bounding box center [334, 319] width 195 height 22
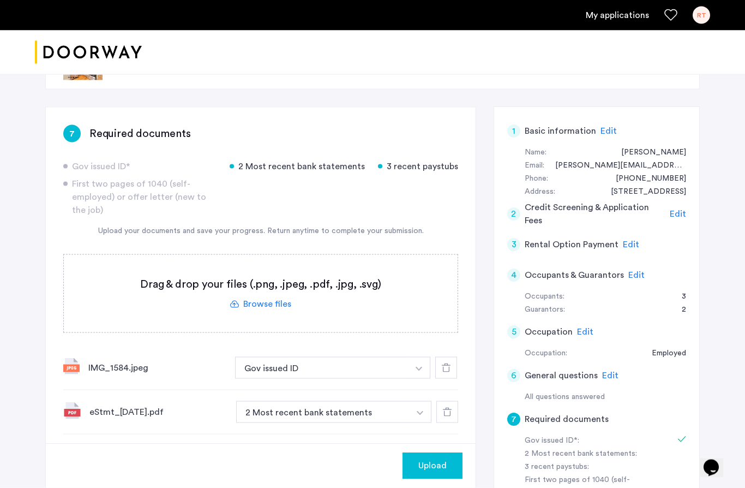
scroll to position [47, 0]
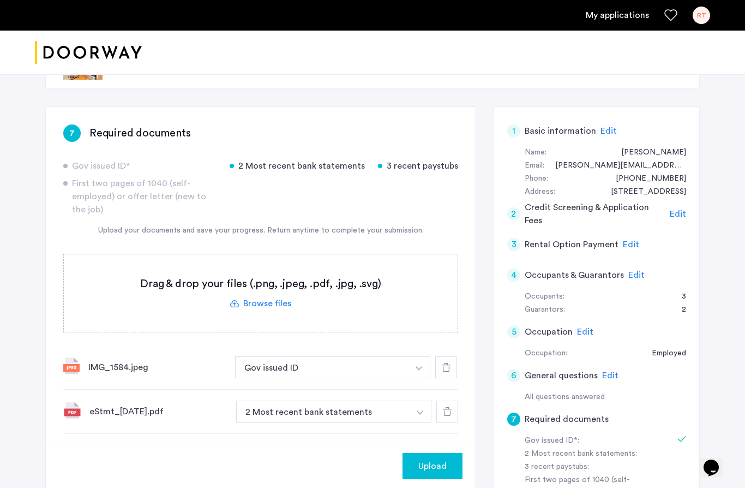
click at [419, 414] on button "button" at bounding box center [420, 411] width 22 height 22
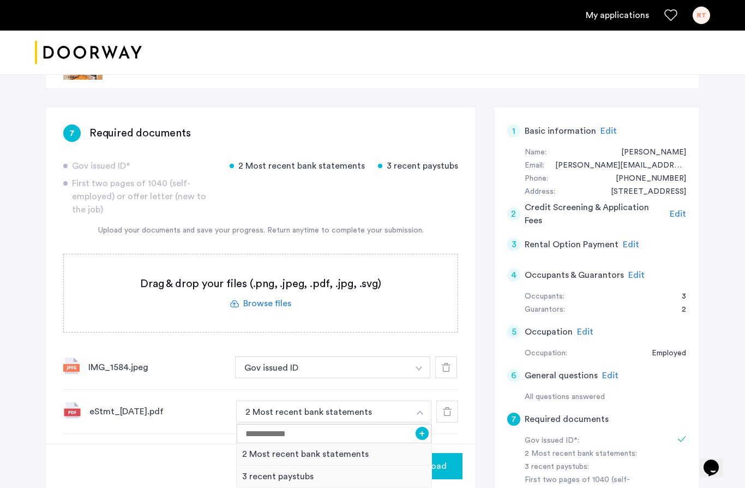
click at [418, 410] on button "button" at bounding box center [420, 411] width 22 height 22
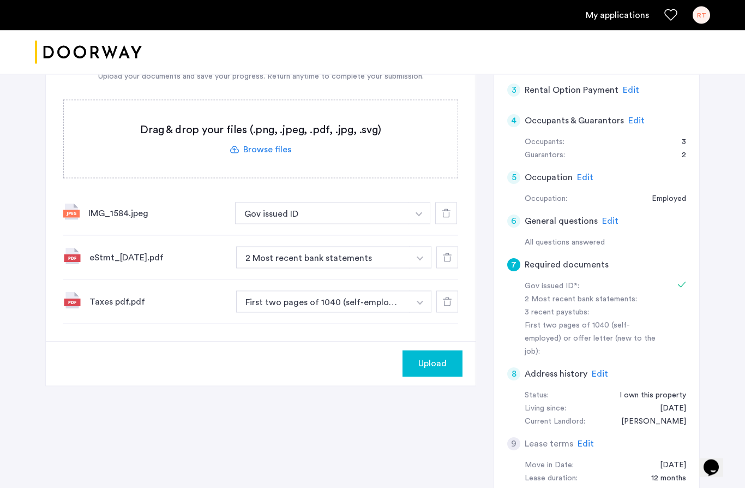
scroll to position [202, 0]
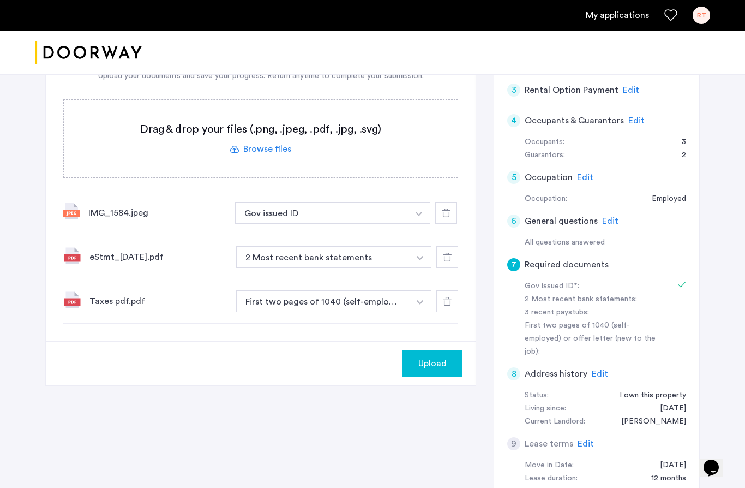
click at [446, 259] on icon at bounding box center [447, 257] width 9 height 9
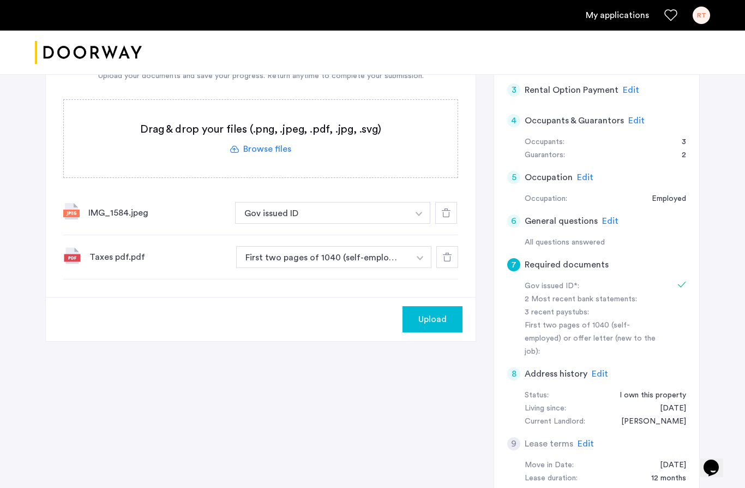
click at [269, 147] on label at bounding box center [261, 138] width 394 height 77
click at [0, 0] on input "file" at bounding box center [0, 0] width 0 height 0
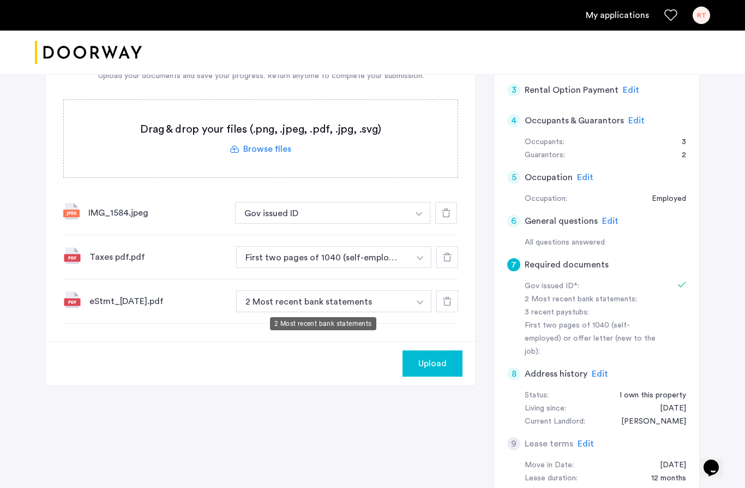
click at [352, 299] on button "2 Most recent bank statements" at bounding box center [322, 301] width 173 height 22
click at [420, 301] on img "button" at bounding box center [420, 302] width 7 height 4
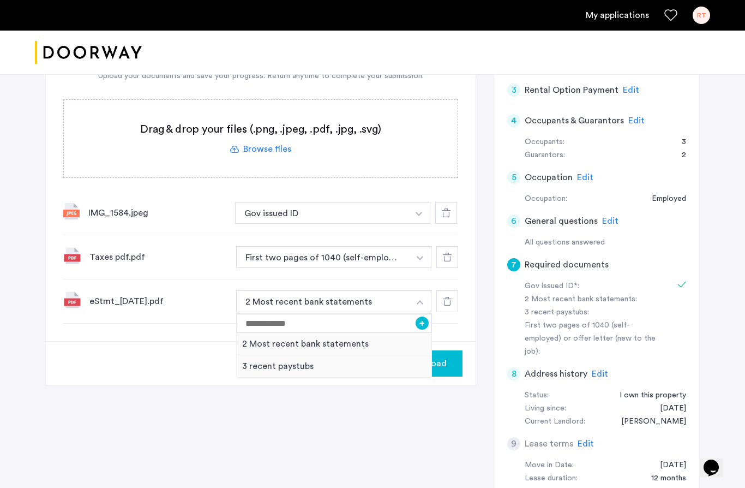
click at [420, 301] on img "button" at bounding box center [420, 302] width 7 height 4
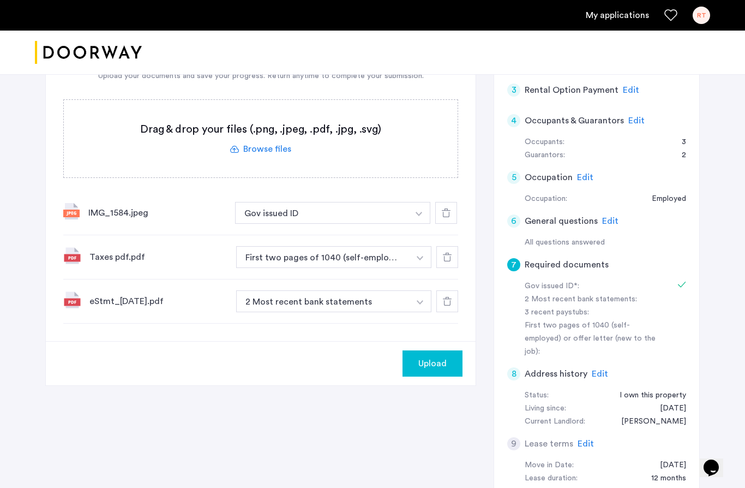
click at [276, 149] on label at bounding box center [261, 138] width 394 height 77
click at [0, 0] on input "file" at bounding box center [0, 0] width 0 height 0
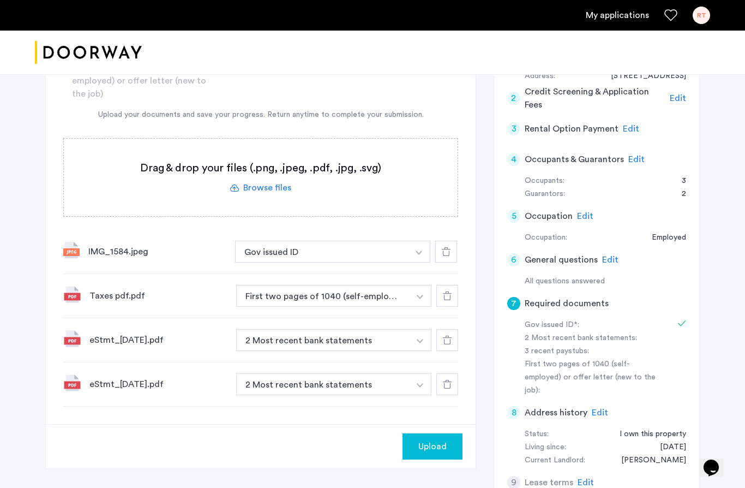
scroll to position [211, 0]
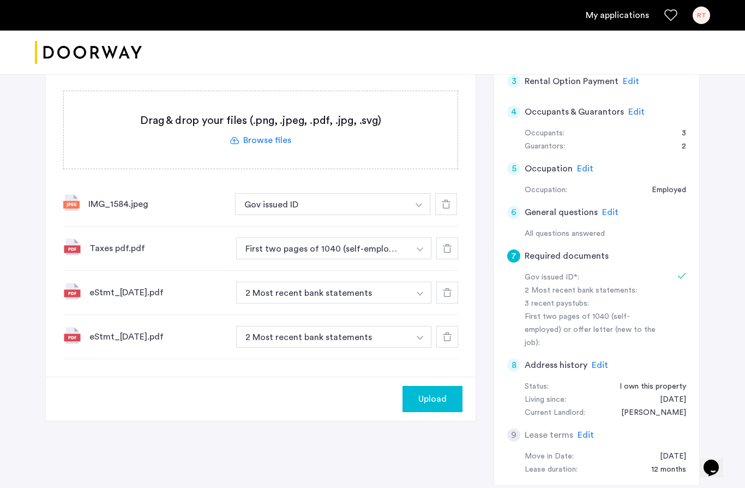
click at [271, 140] on label at bounding box center [261, 129] width 394 height 77
click at [0, 0] on input "file" at bounding box center [0, 0] width 0 height 0
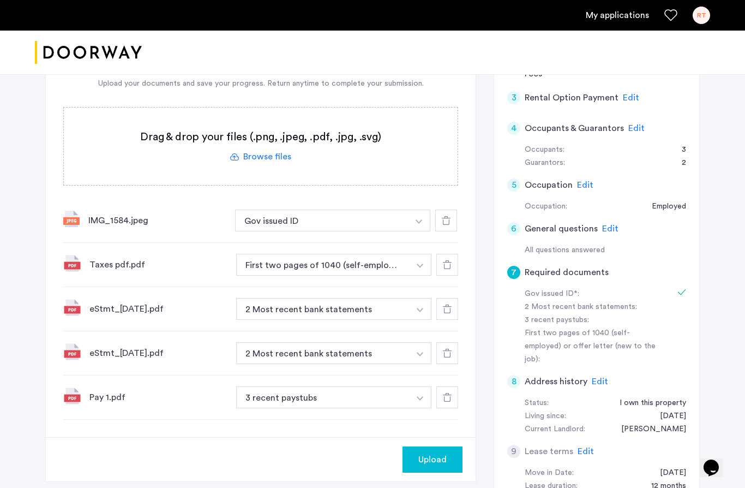
scroll to position [193, 0]
click at [262, 158] on label at bounding box center [261, 147] width 394 height 77
click at [0, 0] on input "file" at bounding box center [0, 0] width 0 height 0
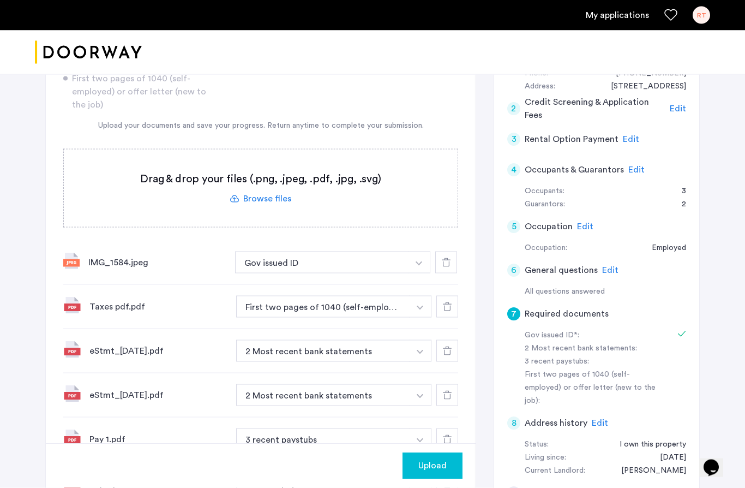
scroll to position [154, 0]
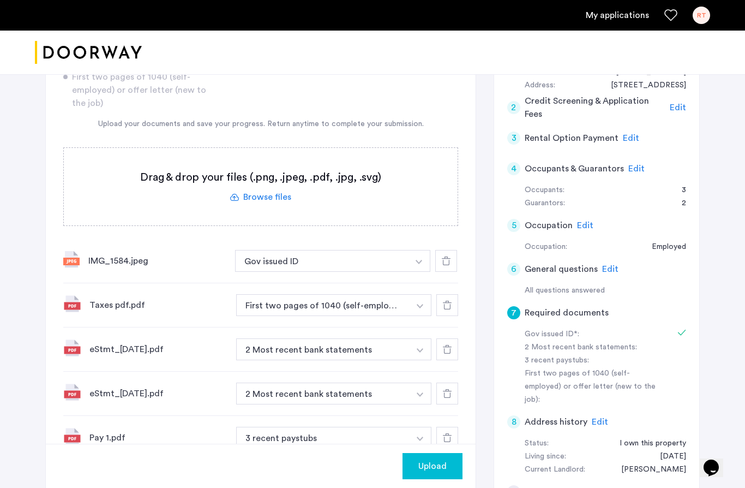
click at [278, 197] on label at bounding box center [261, 186] width 394 height 77
click at [0, 0] on input "file" at bounding box center [0, 0] width 0 height 0
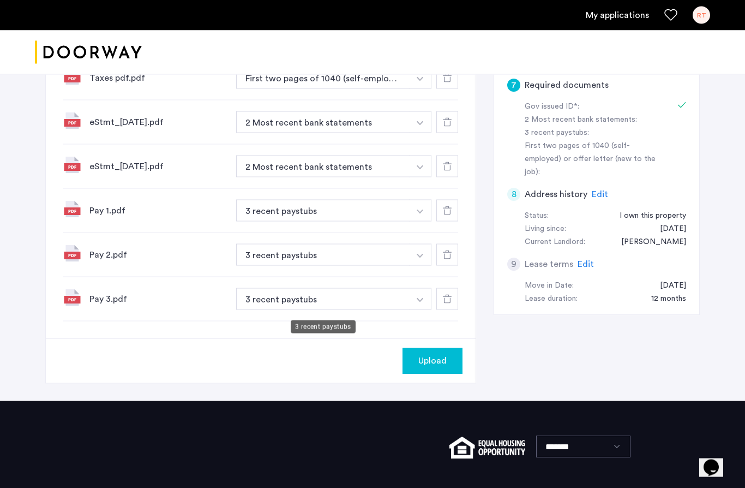
scroll to position [371, 0]
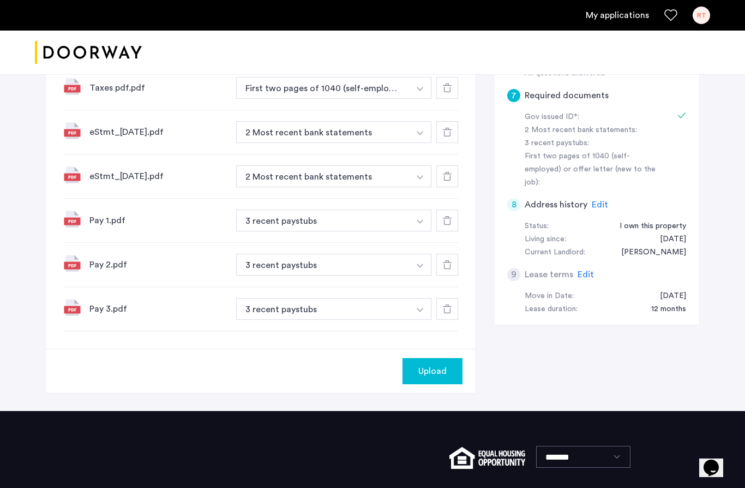
click at [444, 371] on span "Upload" at bounding box center [432, 370] width 28 height 13
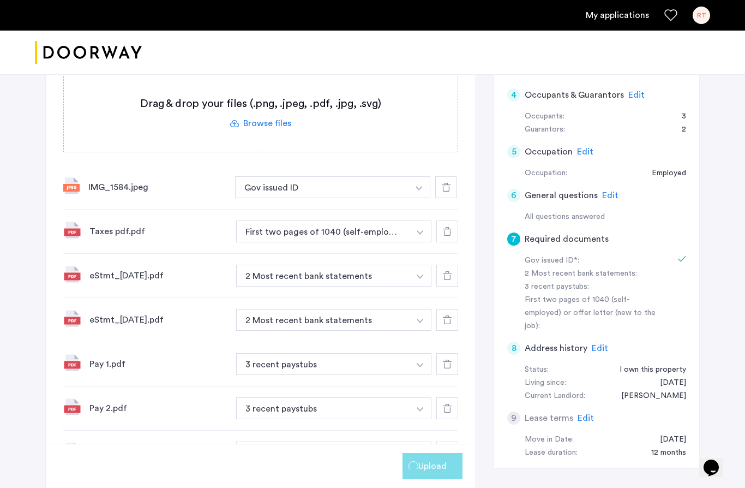
scroll to position [214, 0]
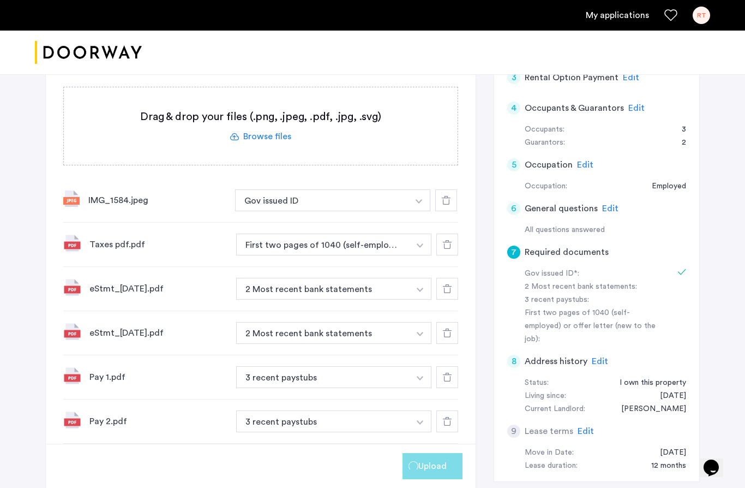
click at [426, 472] on span "Upload" at bounding box center [432, 465] width 28 height 13
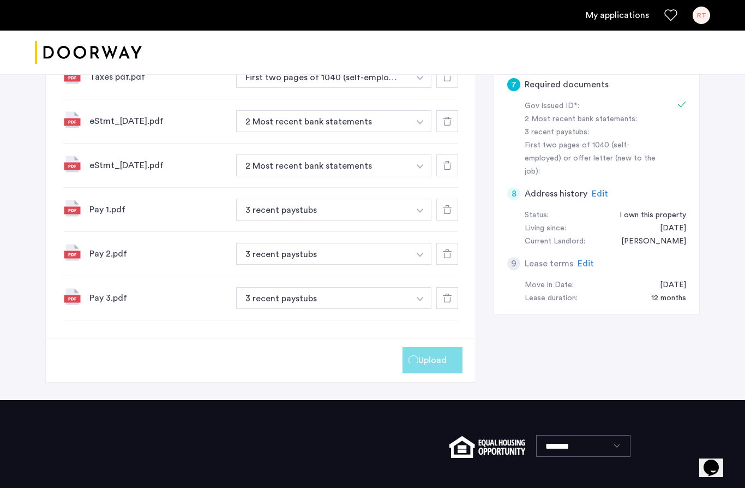
scroll to position [383, 0]
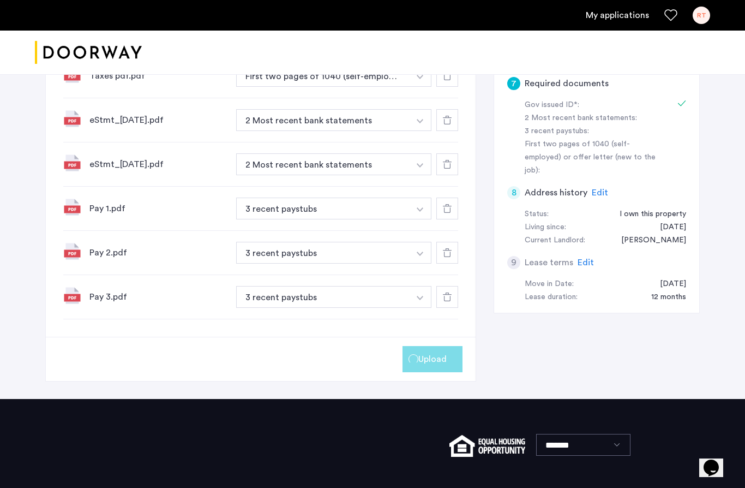
click at [533, 362] on div "7 Required documents Gov issued ID* 2 Most recent bank statements 3 recent pays…" at bounding box center [372, 85] width 654 height 628
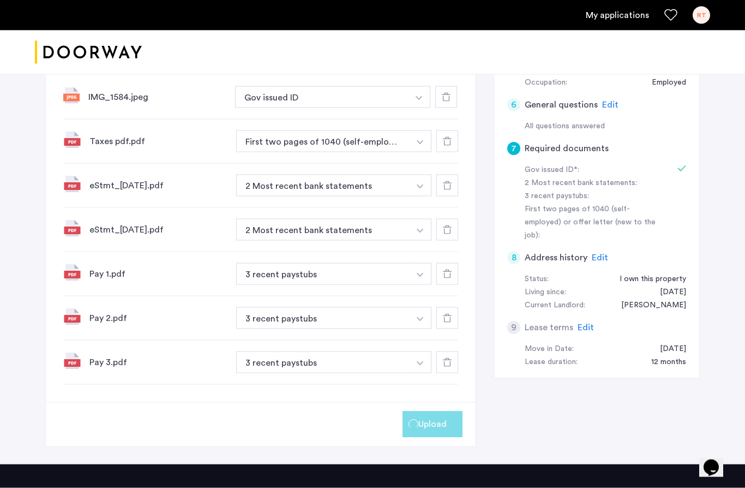
scroll to position [331, 0]
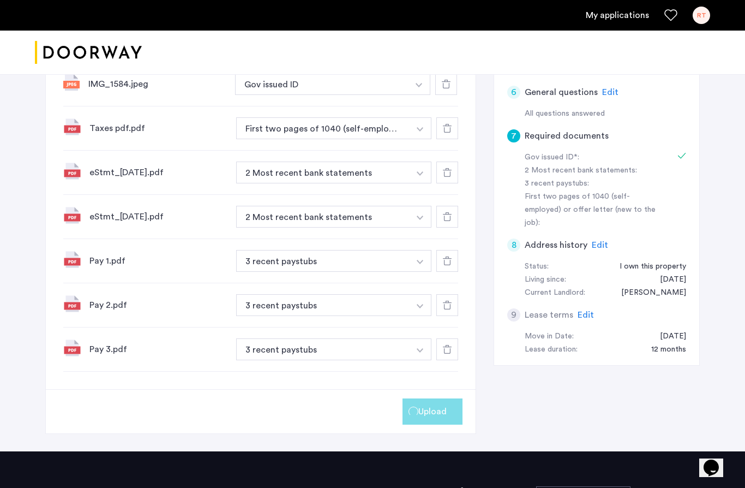
click at [314, 420] on div "Upload" at bounding box center [261, 411] width 430 height 44
click at [419, 131] on button "button" at bounding box center [420, 128] width 22 height 22
click at [179, 125] on div "Taxes pdf.pdf" at bounding box center [158, 128] width 138 height 13
click at [426, 416] on span "Upload" at bounding box center [432, 411] width 28 height 13
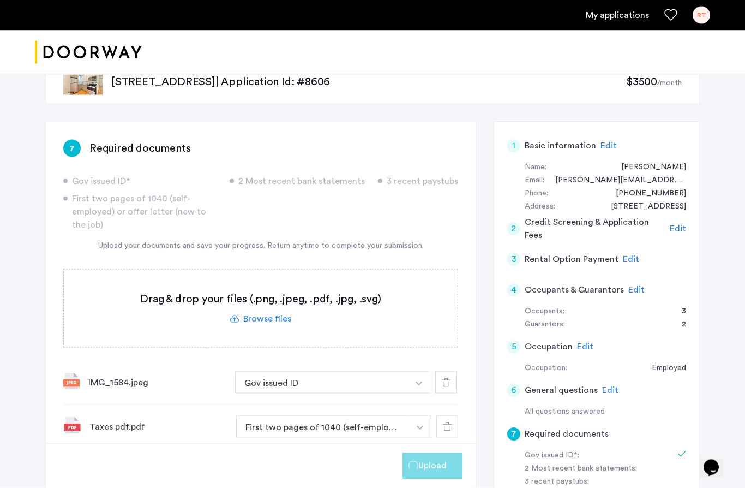
scroll to position [0, 0]
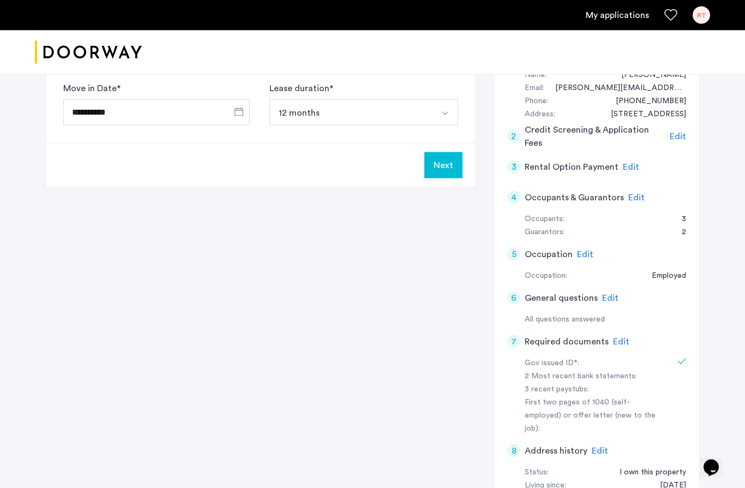
scroll to position [125, 0]
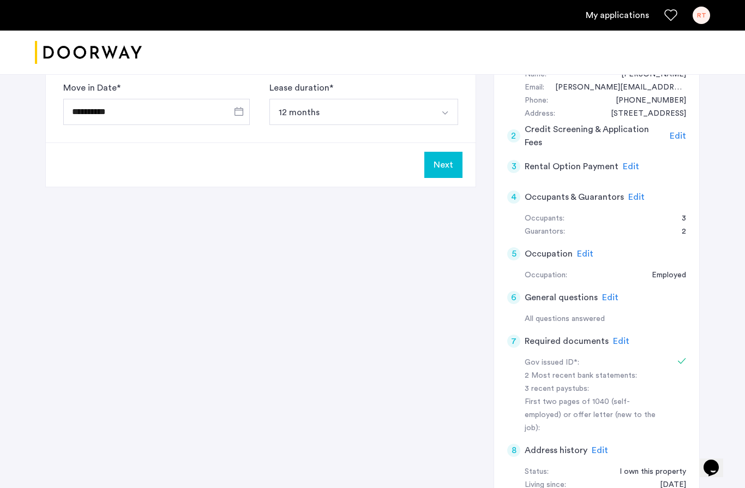
click at [619, 337] on span "Edit" at bounding box center [621, 341] width 16 height 9
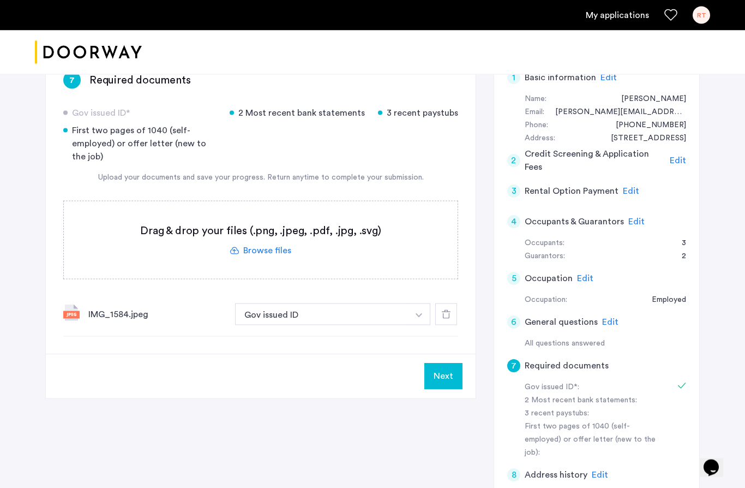
scroll to position [99, 0]
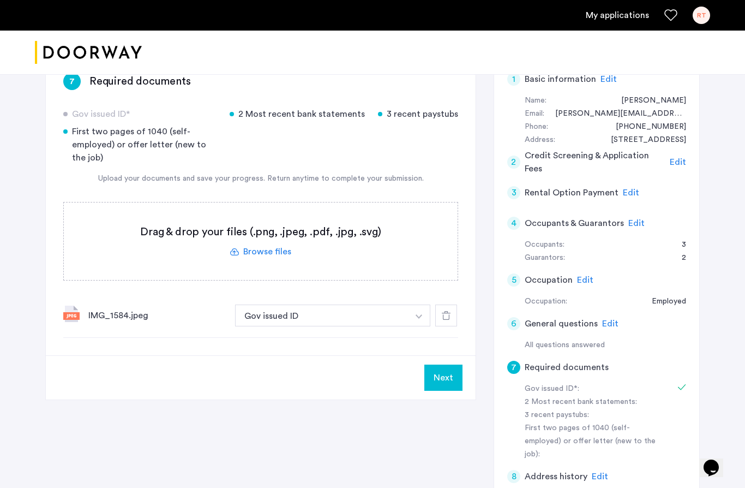
click at [275, 252] on label at bounding box center [261, 240] width 394 height 77
click at [0, 0] on input "file" at bounding box center [0, 0] width 0 height 0
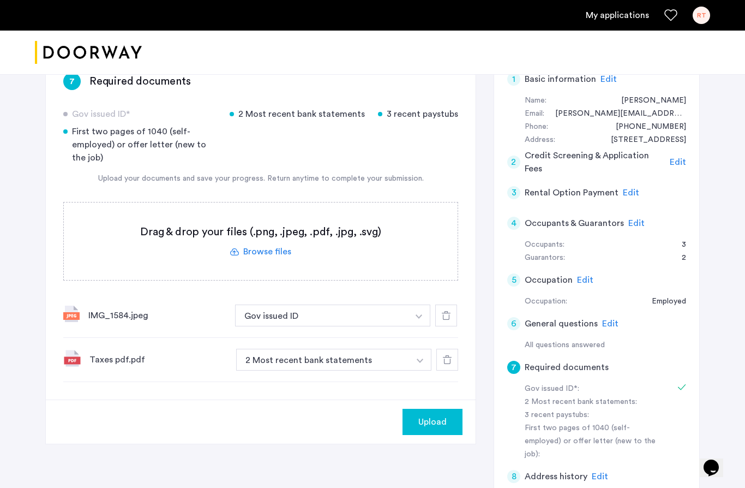
click at [420, 363] on button "button" at bounding box center [420, 360] width 22 height 22
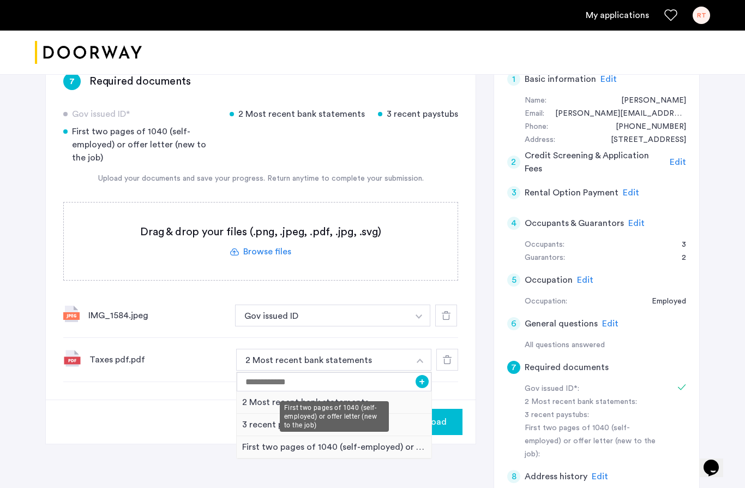
click at [383, 447] on div "First two pages of 1040 (self-employed) or offer letter (new to the job)" at bounding box center [334, 447] width 195 height 22
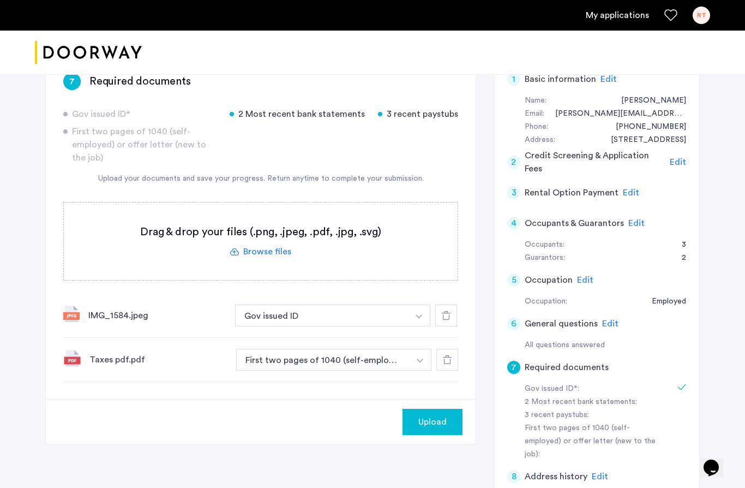
click at [260, 250] on label at bounding box center [261, 240] width 394 height 77
click at [0, 0] on input "file" at bounding box center [0, 0] width 0 height 0
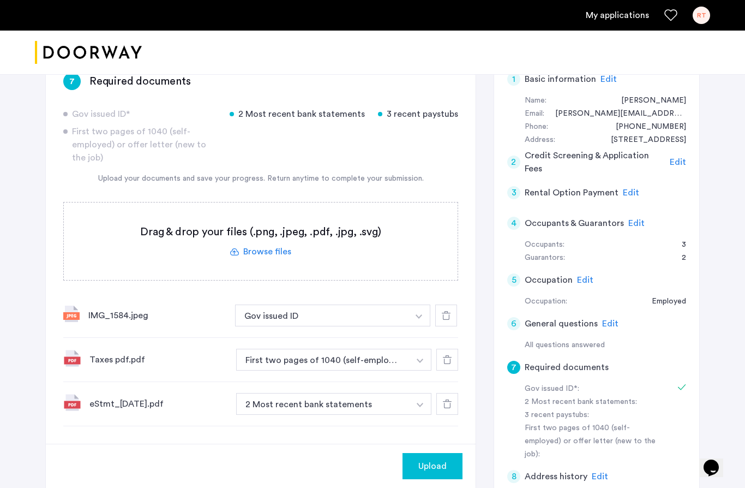
click at [263, 253] on label at bounding box center [261, 240] width 394 height 77
click at [0, 0] on input "file" at bounding box center [0, 0] width 0 height 0
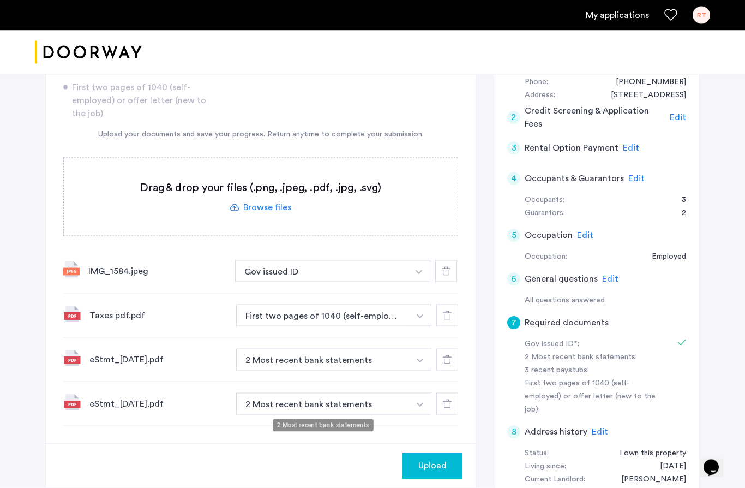
scroll to position [144, 0]
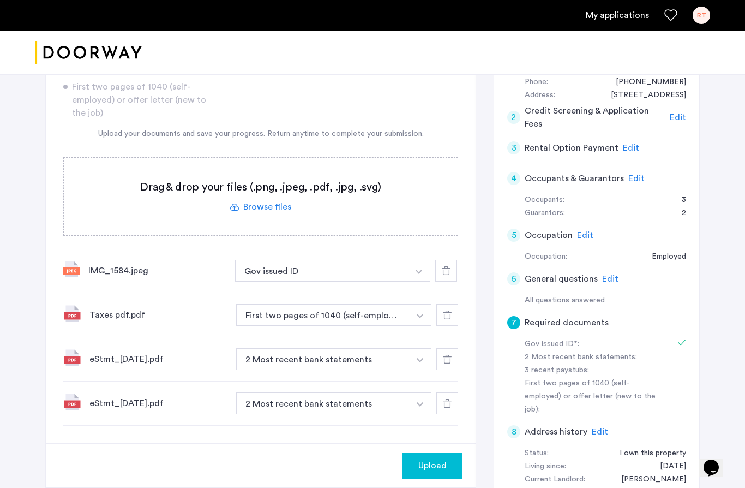
click at [279, 209] on label at bounding box center [261, 196] width 394 height 77
click at [0, 0] on input "file" at bounding box center [0, 0] width 0 height 0
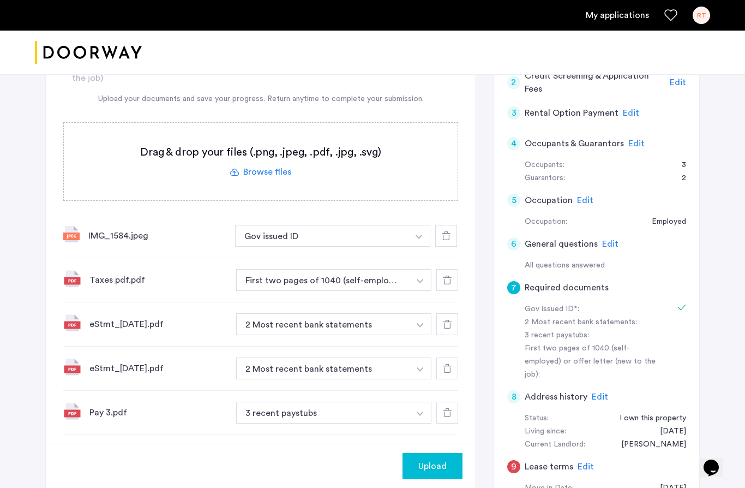
scroll to position [93, 0]
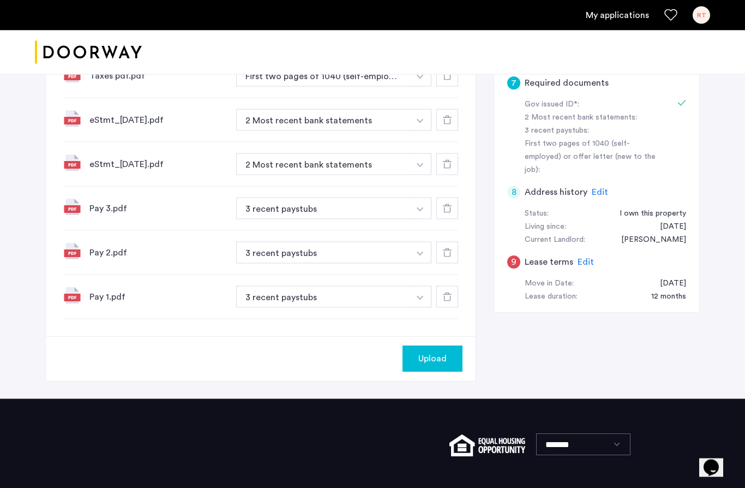
click at [435, 357] on span "Upload" at bounding box center [432, 358] width 28 height 13
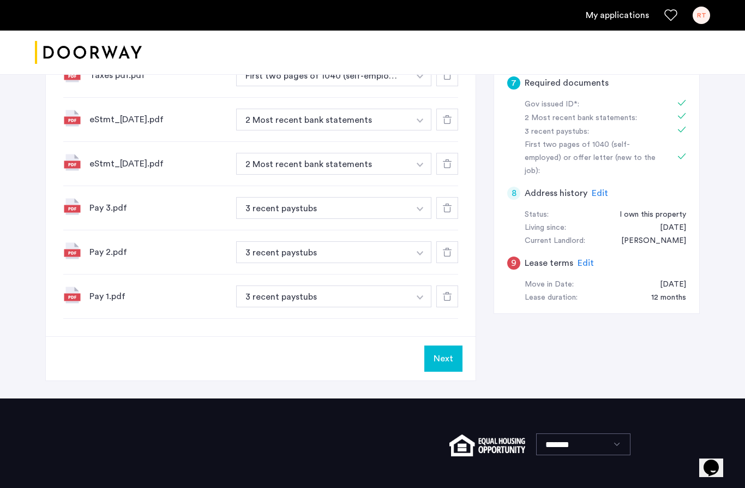
click at [435, 357] on button "Next" at bounding box center [443, 358] width 38 height 26
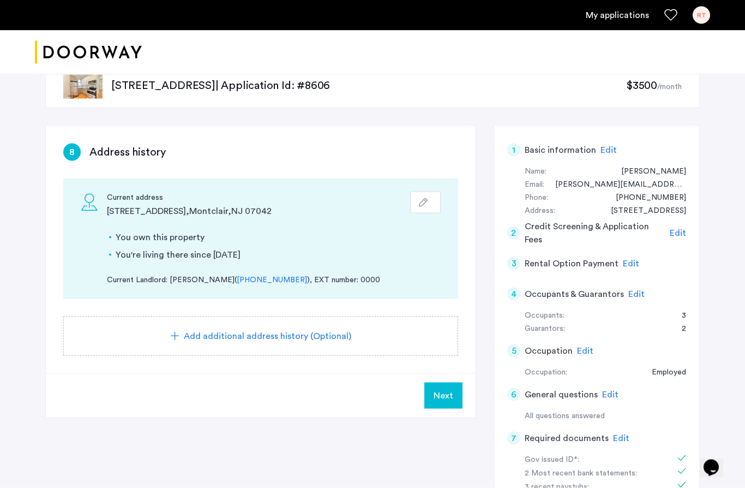
scroll to position [29, 0]
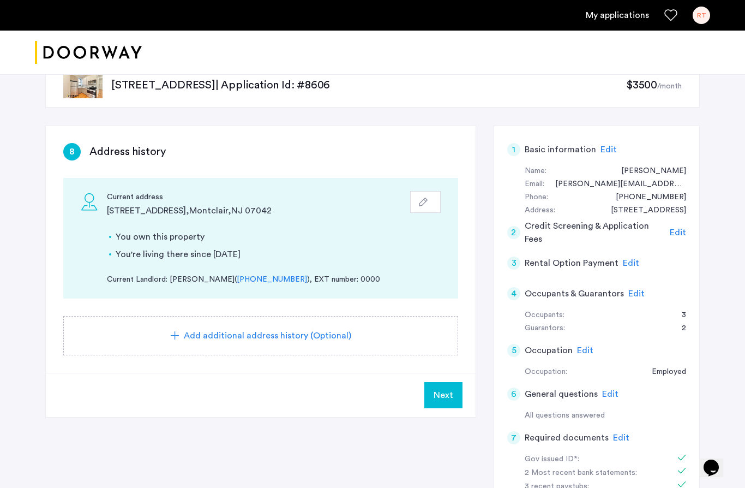
click at [446, 399] on span "Next" at bounding box center [444, 394] width 20 height 13
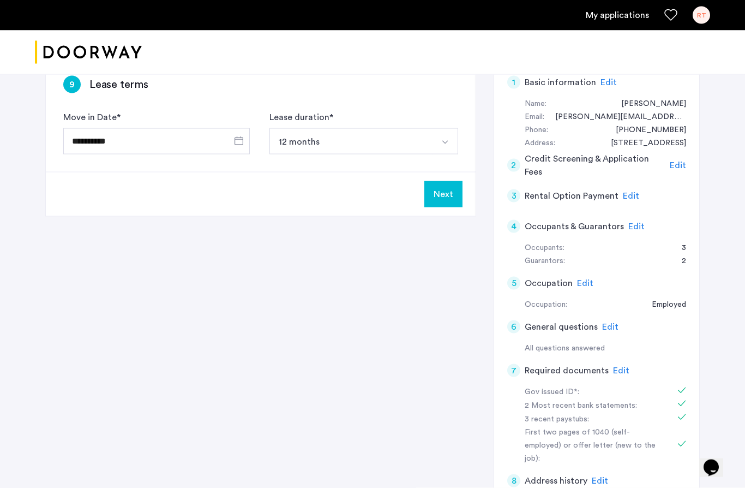
scroll to position [94, 0]
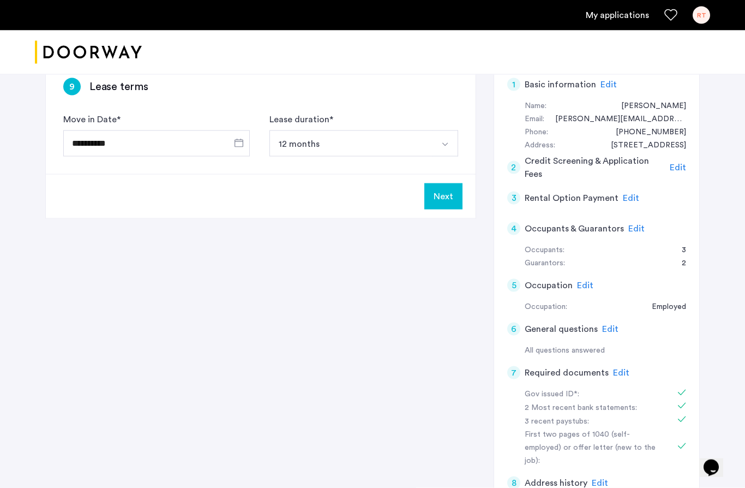
click at [441, 200] on button "Next" at bounding box center [443, 196] width 38 height 26
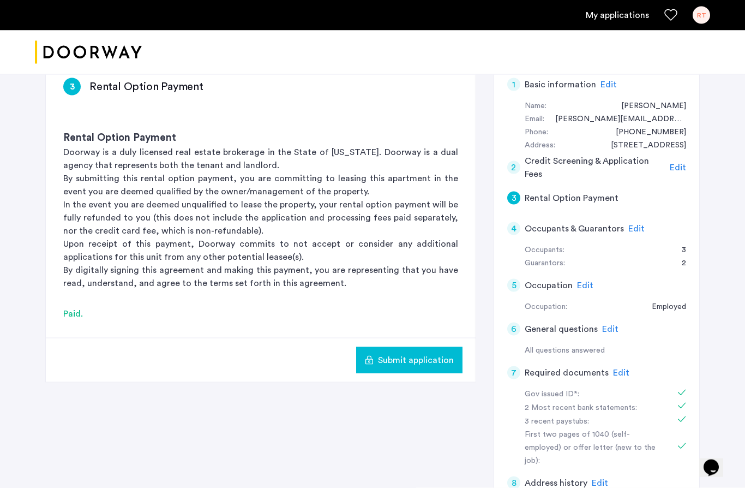
scroll to position [0, 0]
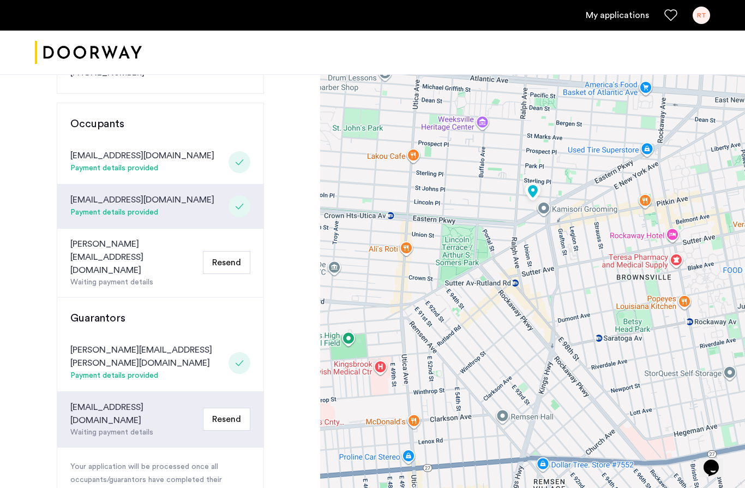
scroll to position [250, 0]
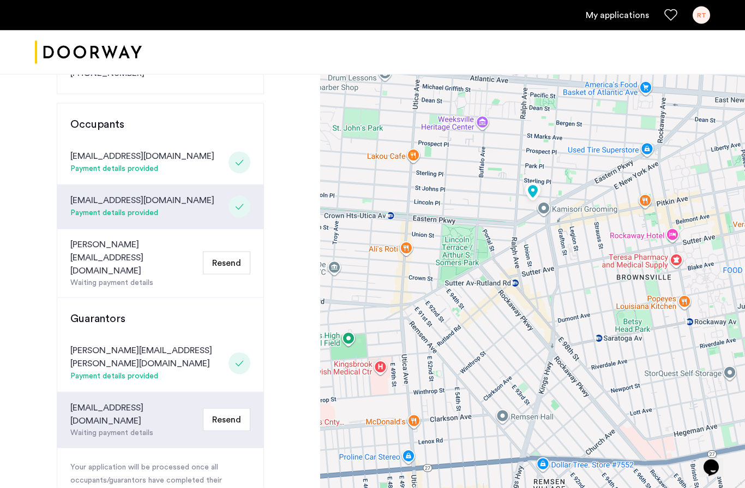
click at [696, 14] on div "RT" at bounding box center [701, 15] width 17 height 17
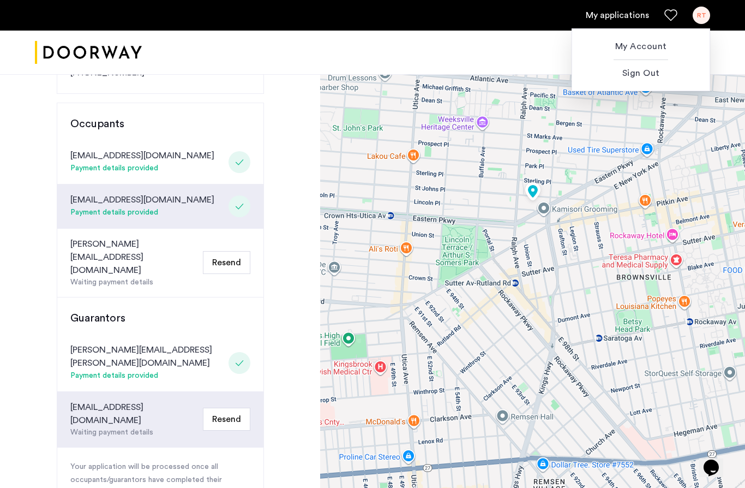
click at [683, 71] on span "Sign Out" at bounding box center [641, 73] width 120 height 13
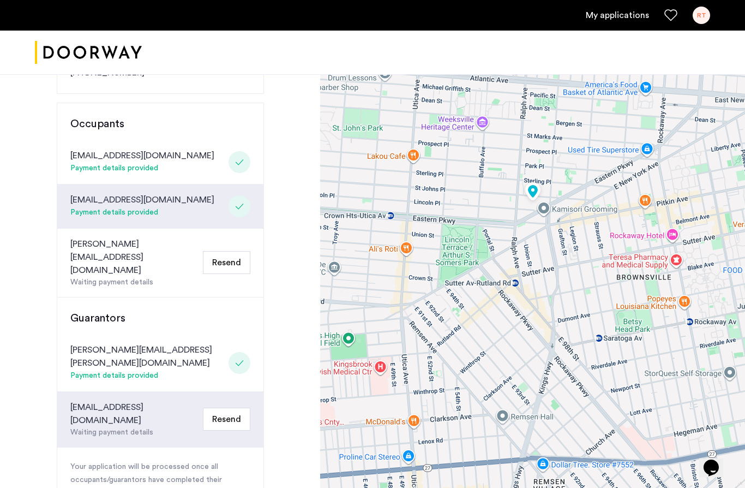
scroll to position [0, 0]
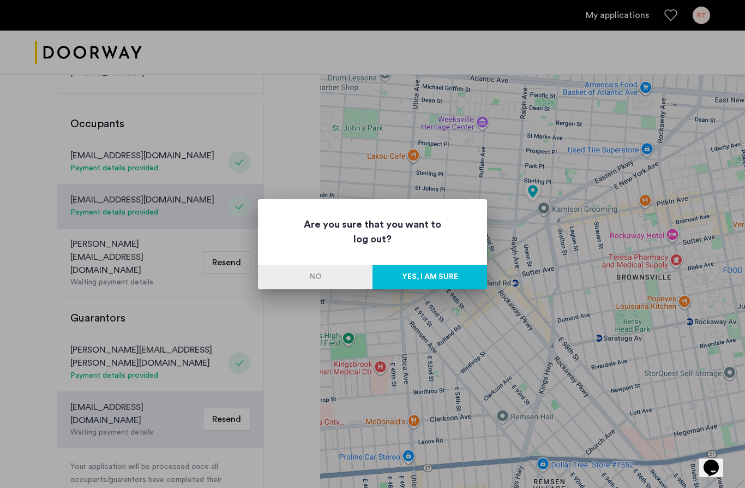
click at [438, 277] on button "Yes, I am sure" at bounding box center [429, 277] width 115 height 25
